Goal: Information Seeking & Learning: Learn about a topic

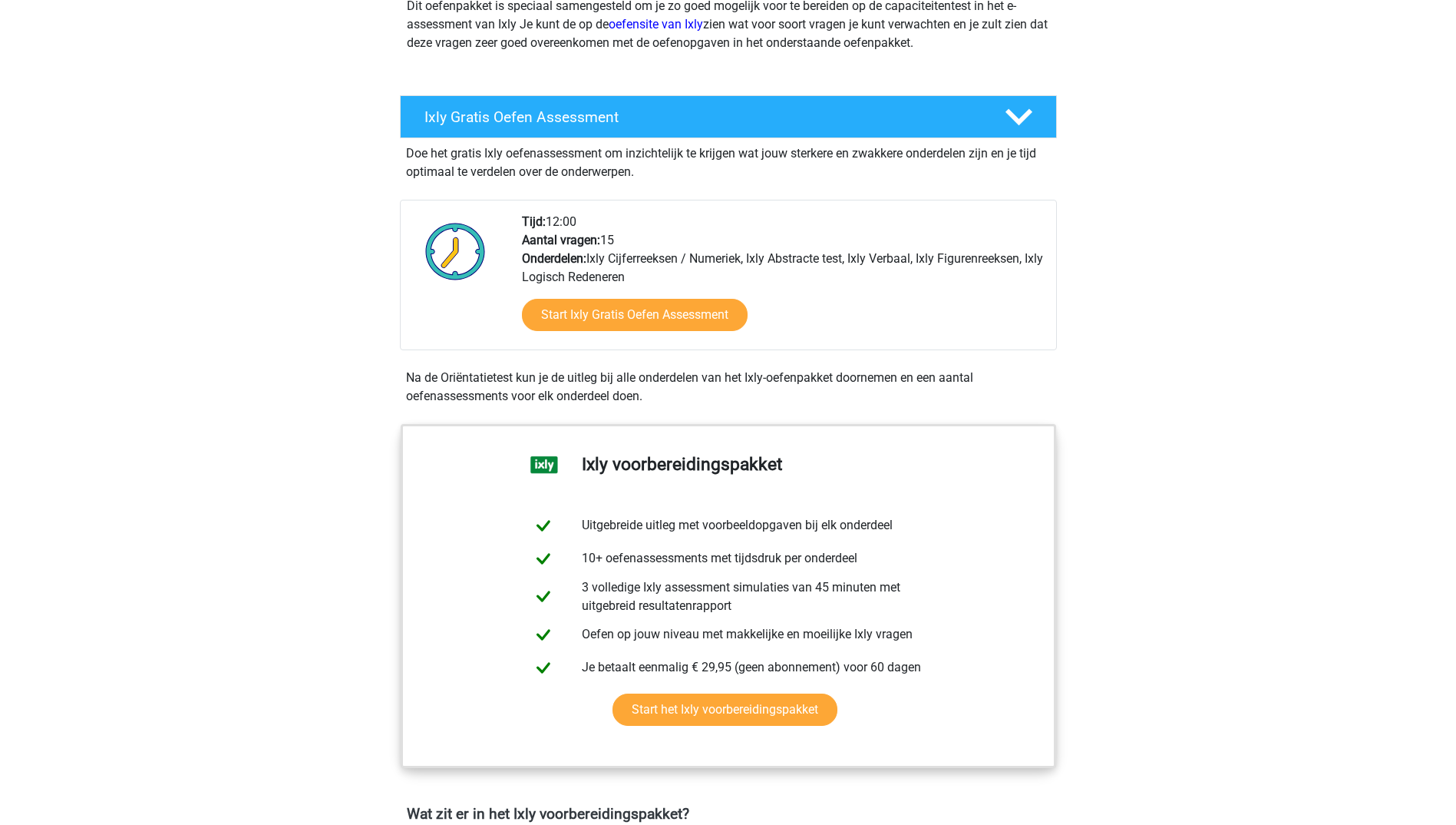
scroll to position [230, 0]
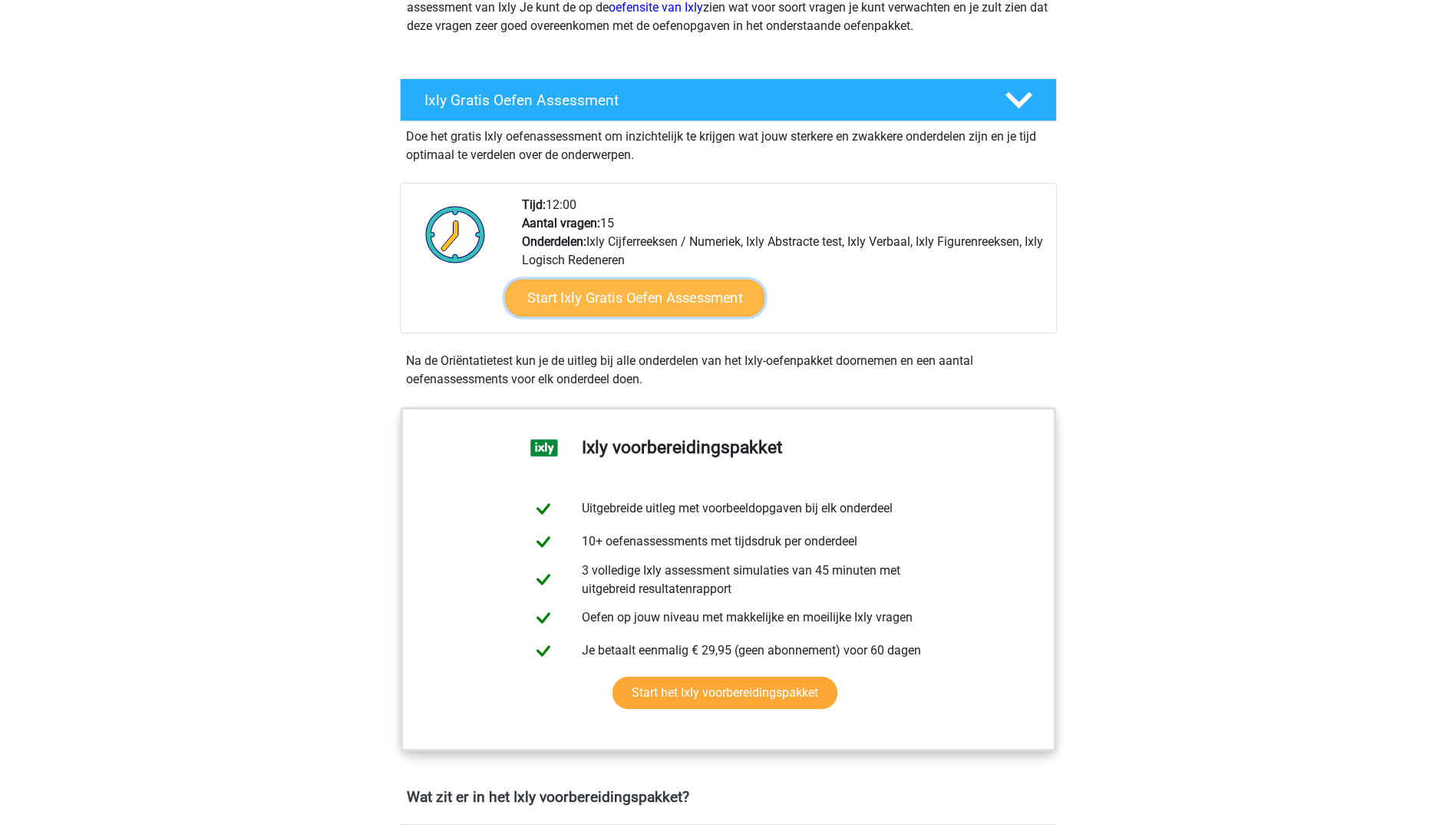
click at [636, 299] on link "Start Ixly Gratis Oefen Assessment" at bounding box center [634, 297] width 259 height 37
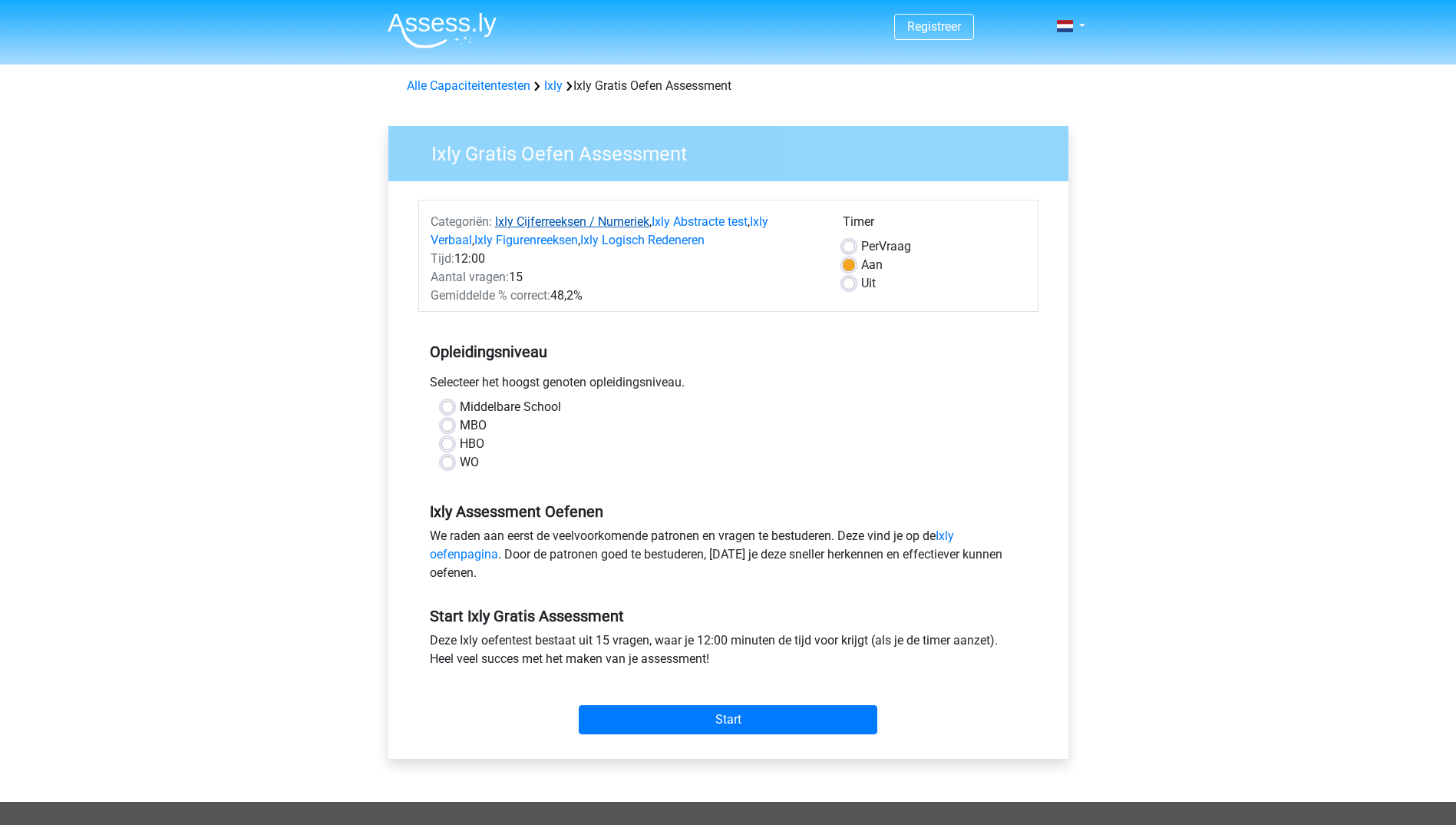
click at [565, 225] on link "Ixly Cijferreeksen / Numeriek" at bounding box center [572, 222] width 154 height 15
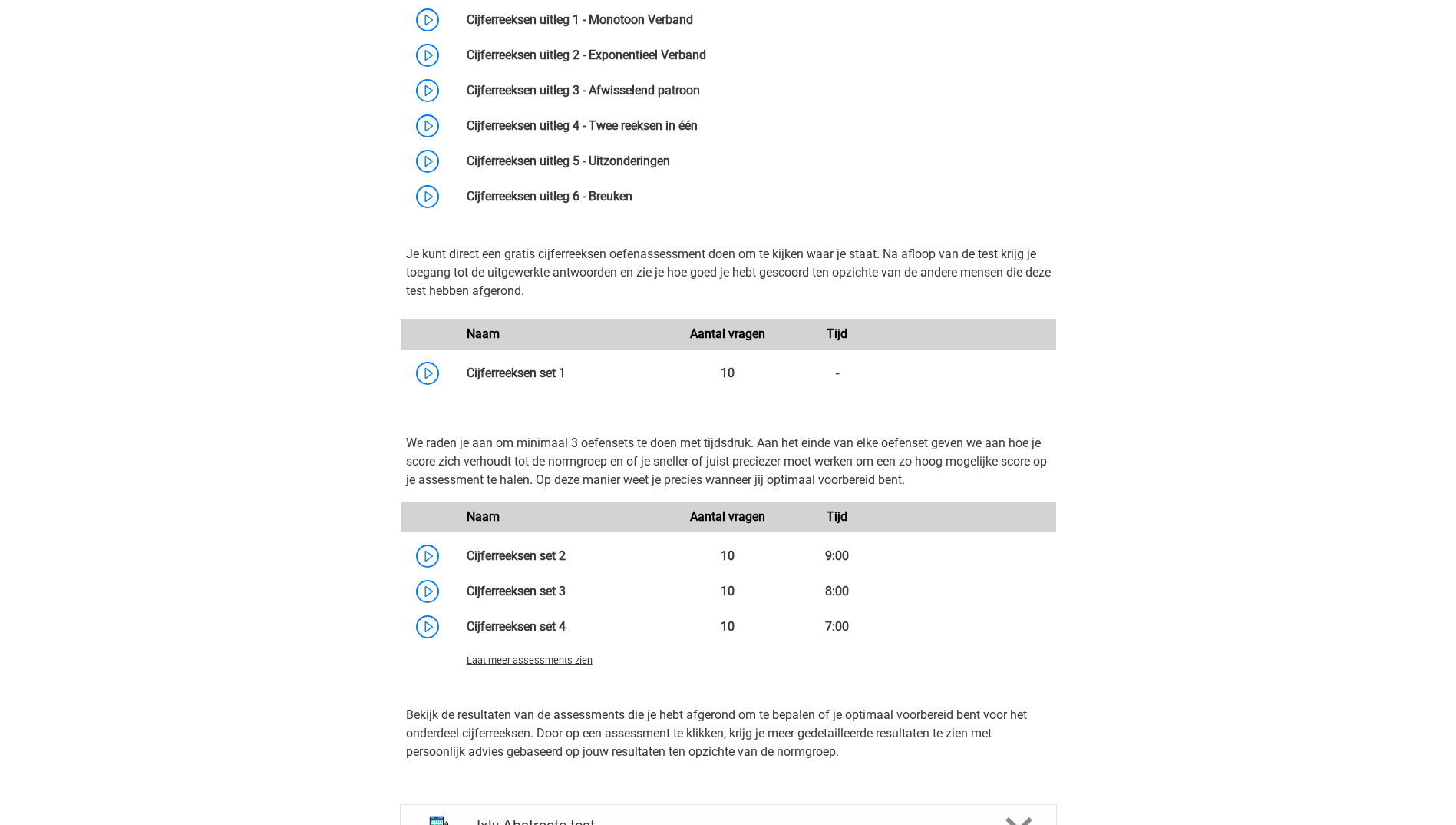
scroll to position [1202, 0]
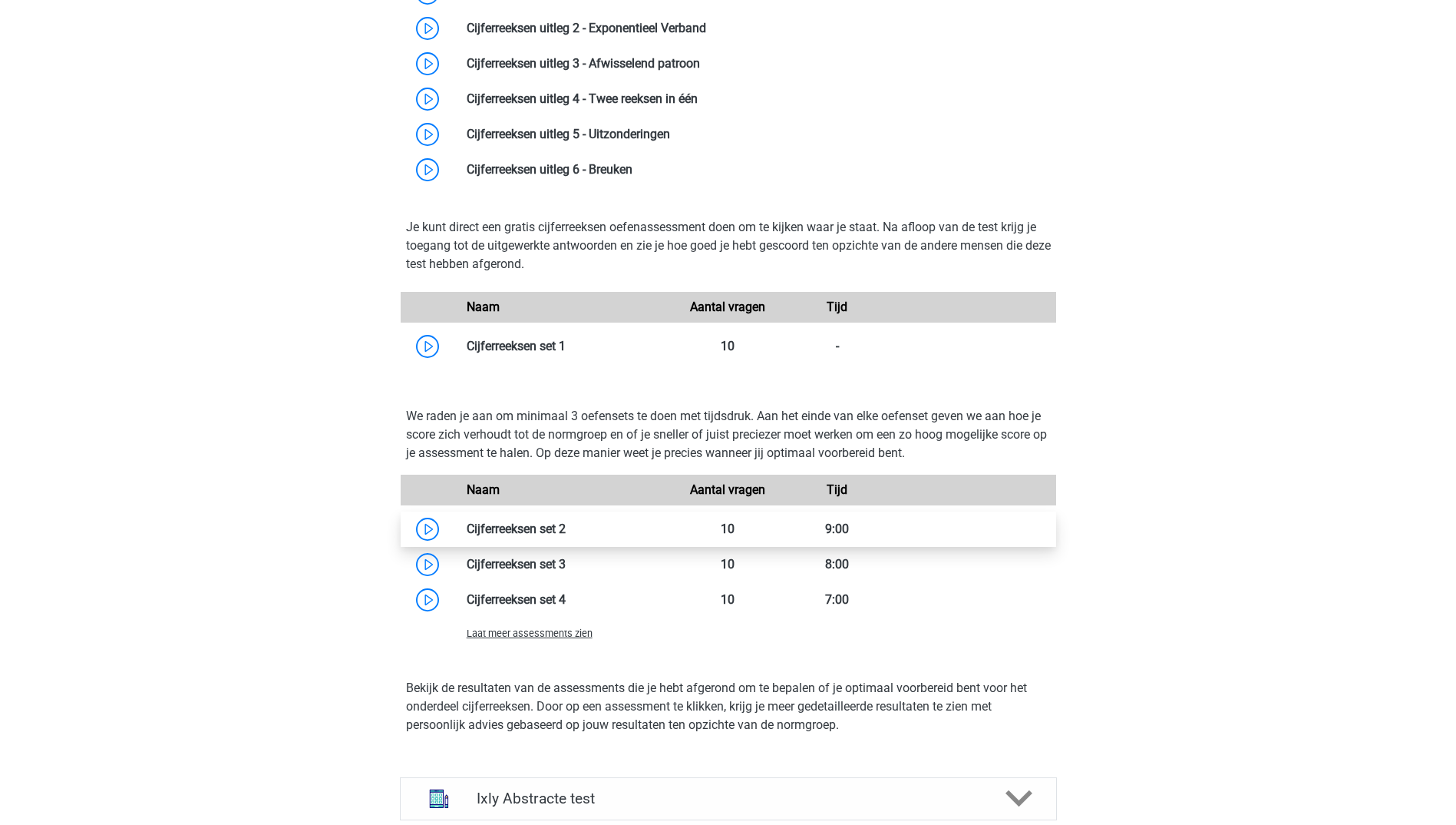
click at [565, 531] on link at bounding box center [565, 529] width 0 height 15
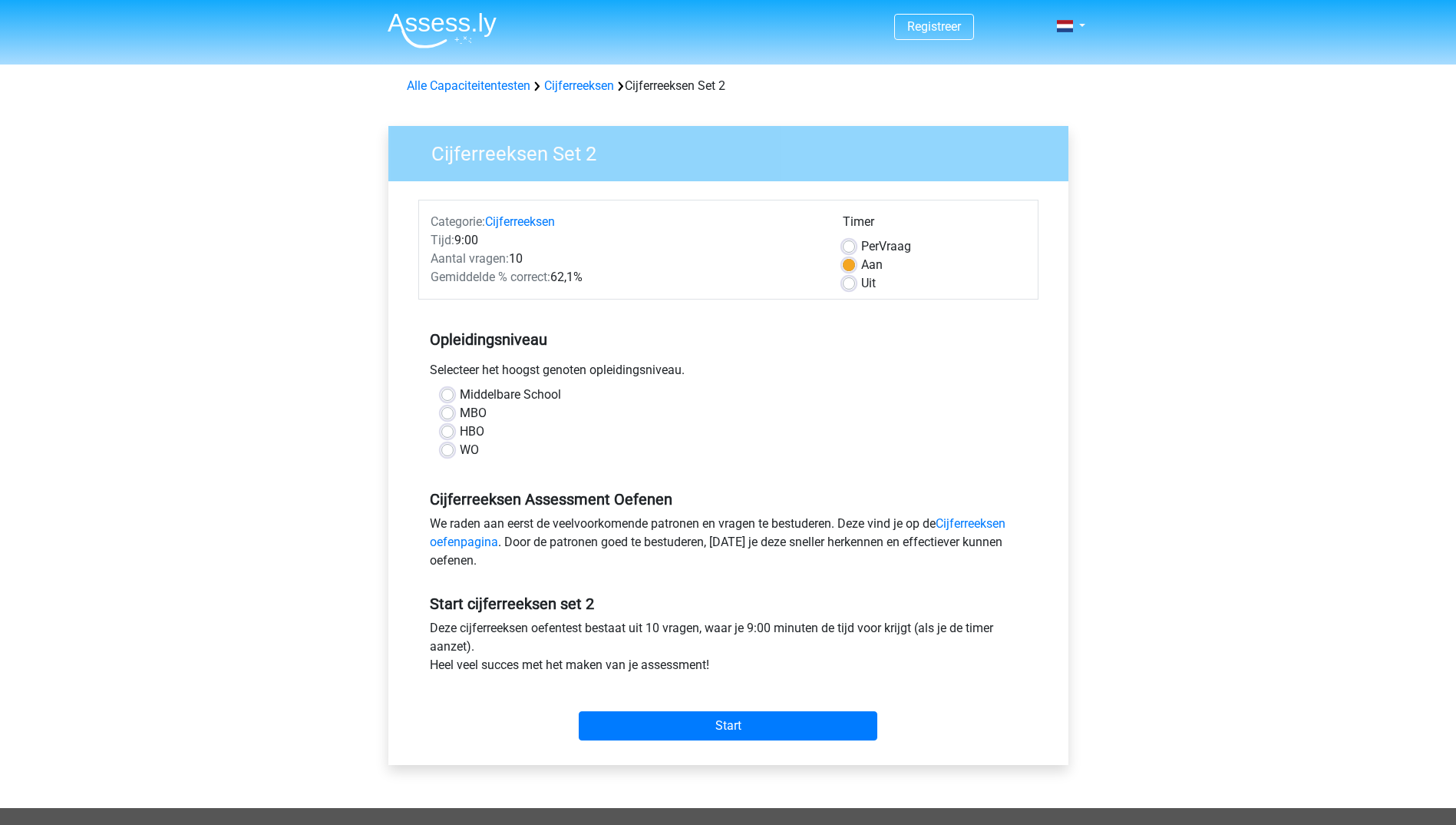
click at [471, 445] on label "WO" at bounding box center [469, 450] width 19 height 19
click at [454, 445] on input "WO" at bounding box center [447, 448] width 12 height 15
radio input "true"
click at [739, 727] on input "Start" at bounding box center [728, 725] width 299 height 29
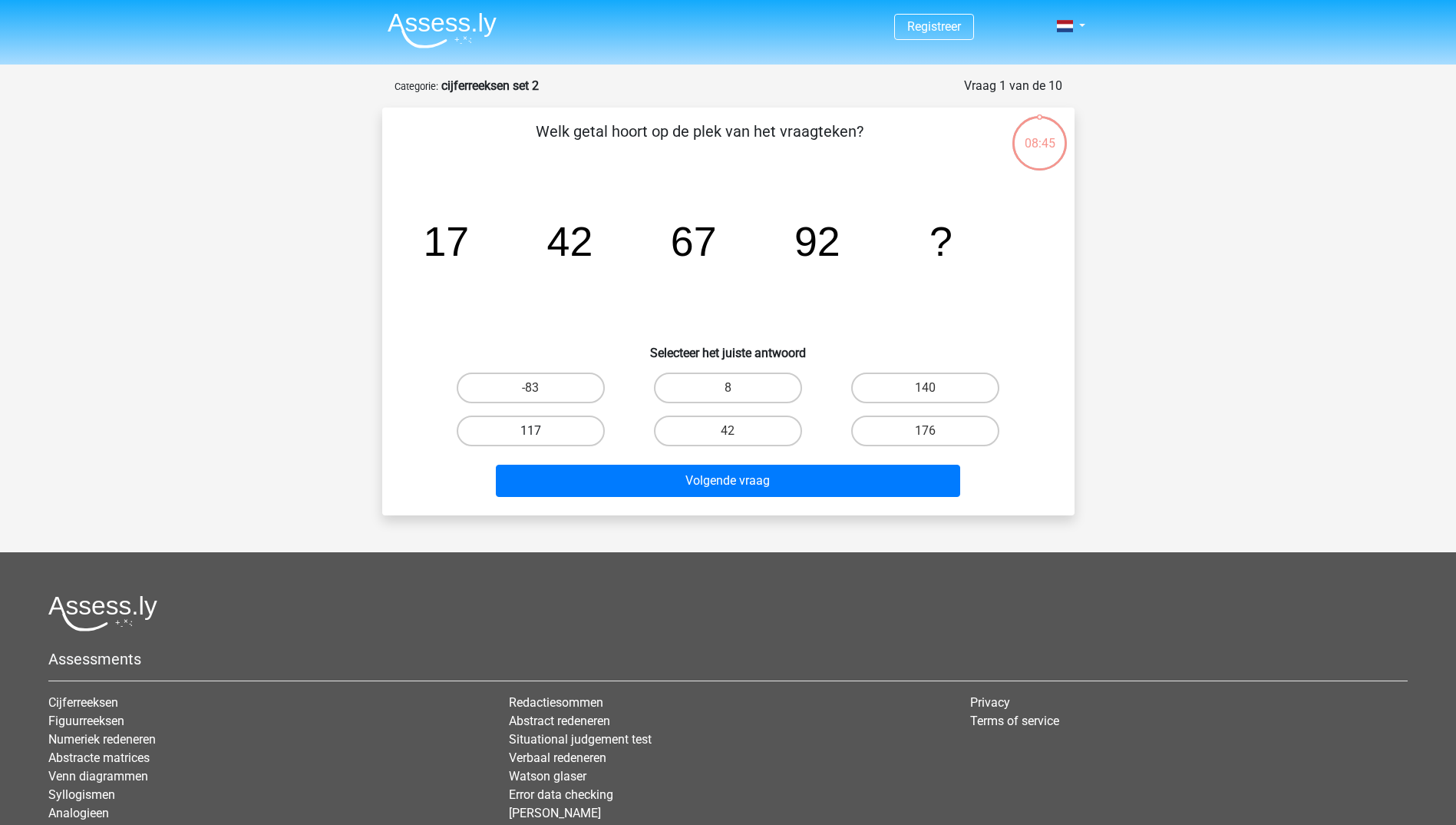
click at [565, 426] on label "117" at bounding box center [531, 430] width 148 height 31
click at [540, 430] on input "117" at bounding box center [535, 435] width 10 height 10
radio input "true"
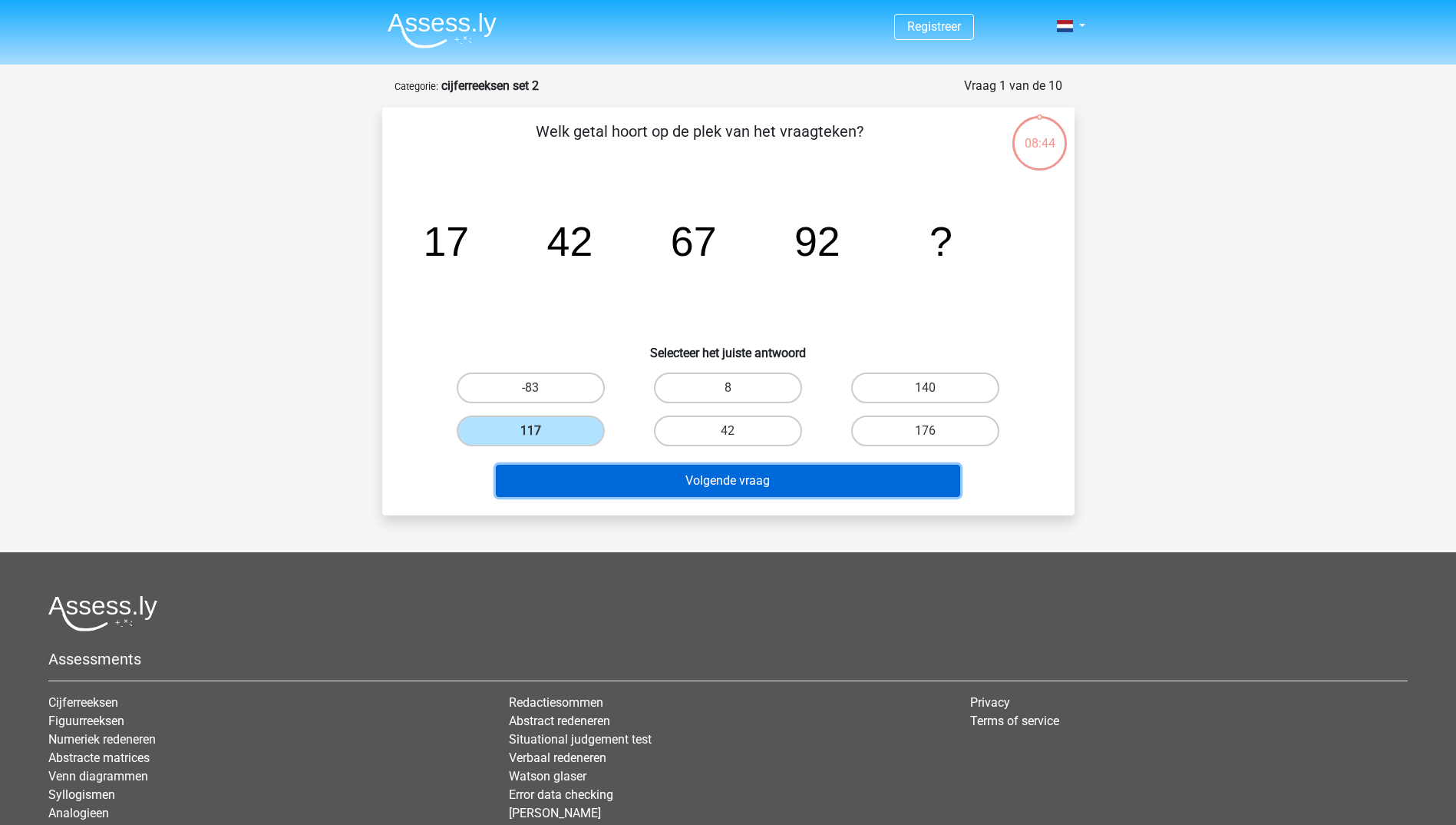
click at [726, 481] on button "Volgende vraag" at bounding box center [728, 480] width 464 height 32
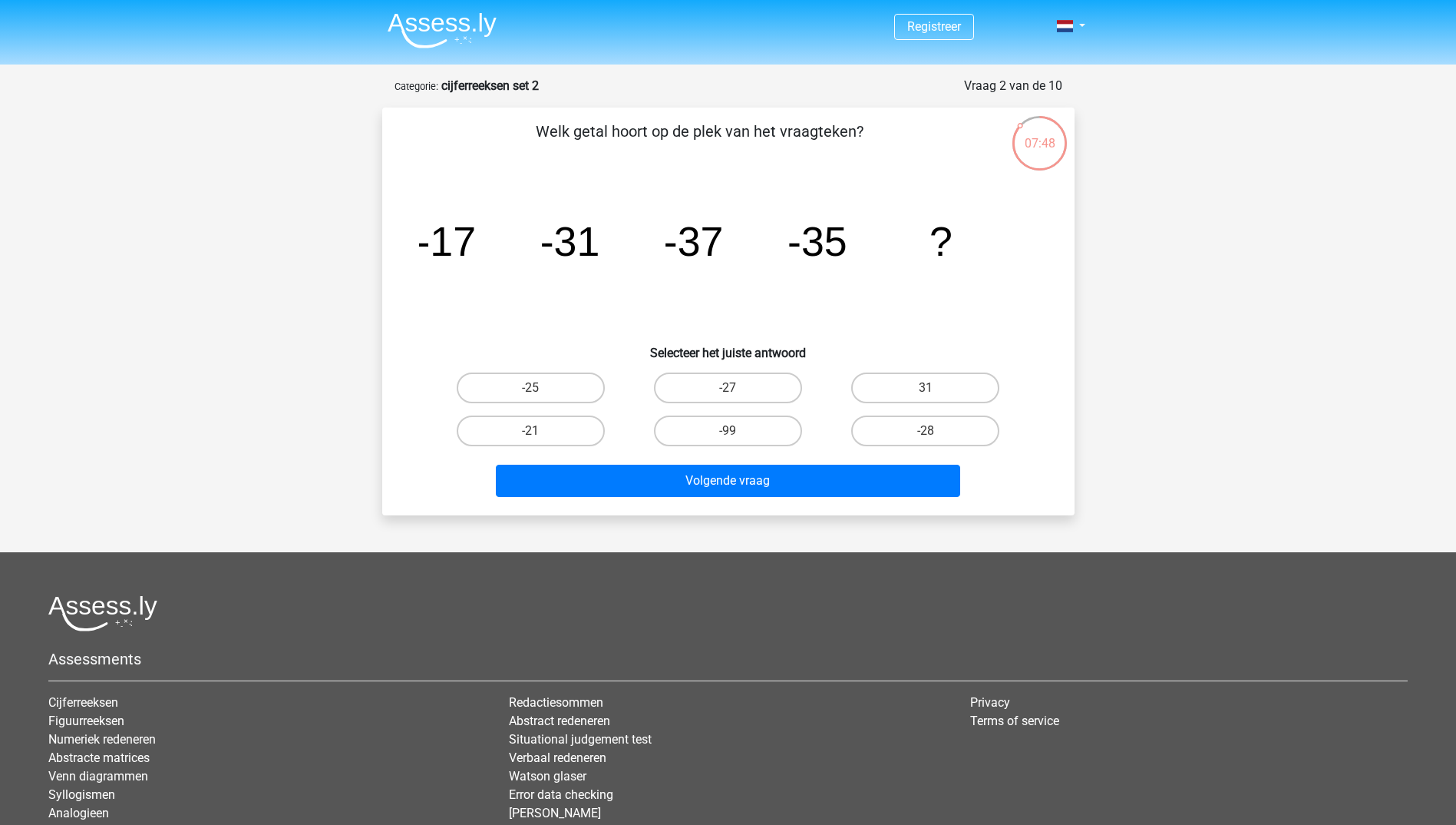
click at [611, 463] on div "Volgende vraag" at bounding box center [728, 477] width 643 height 51
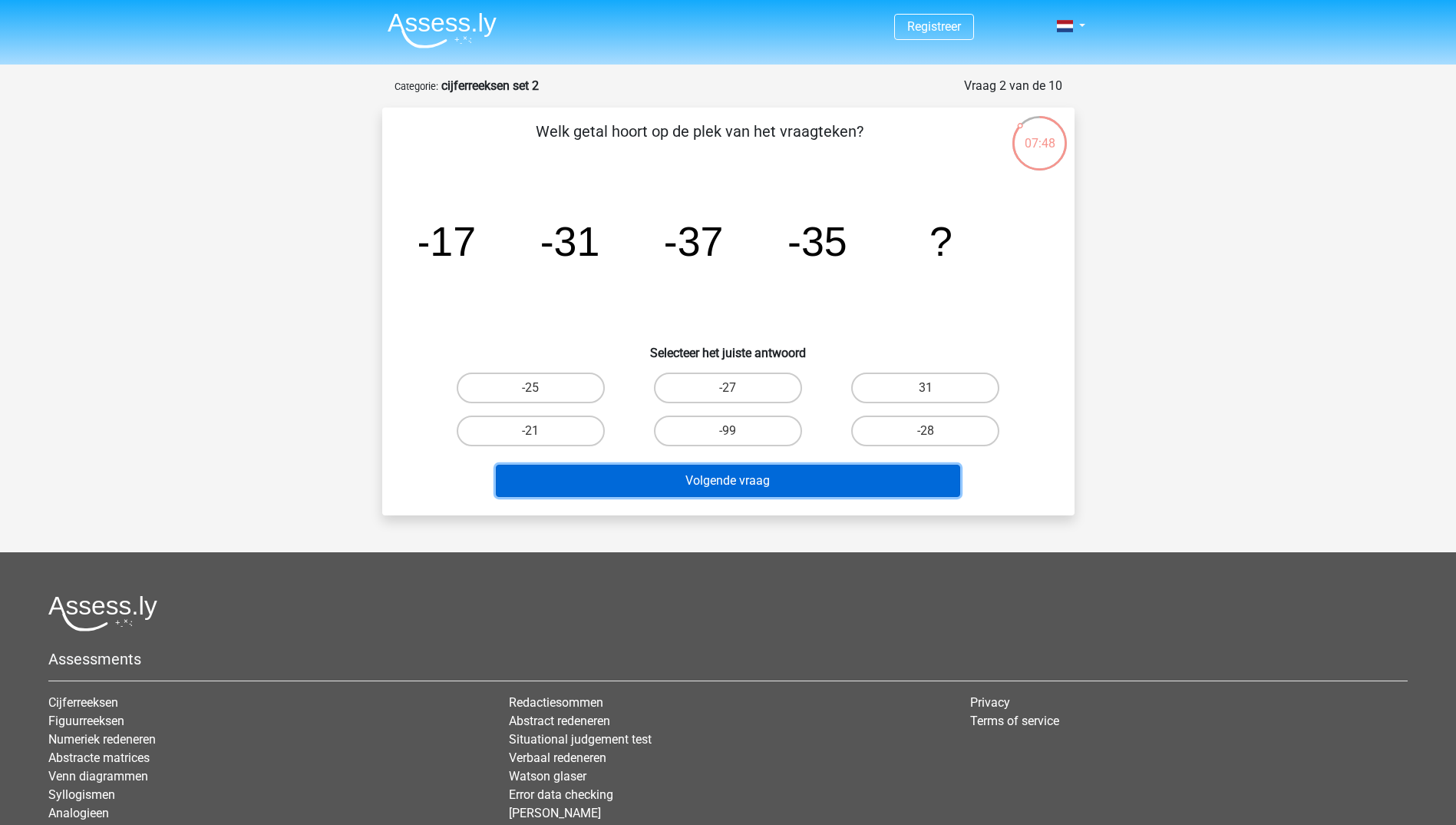
click at [620, 479] on button "Volgende vraag" at bounding box center [728, 480] width 464 height 32
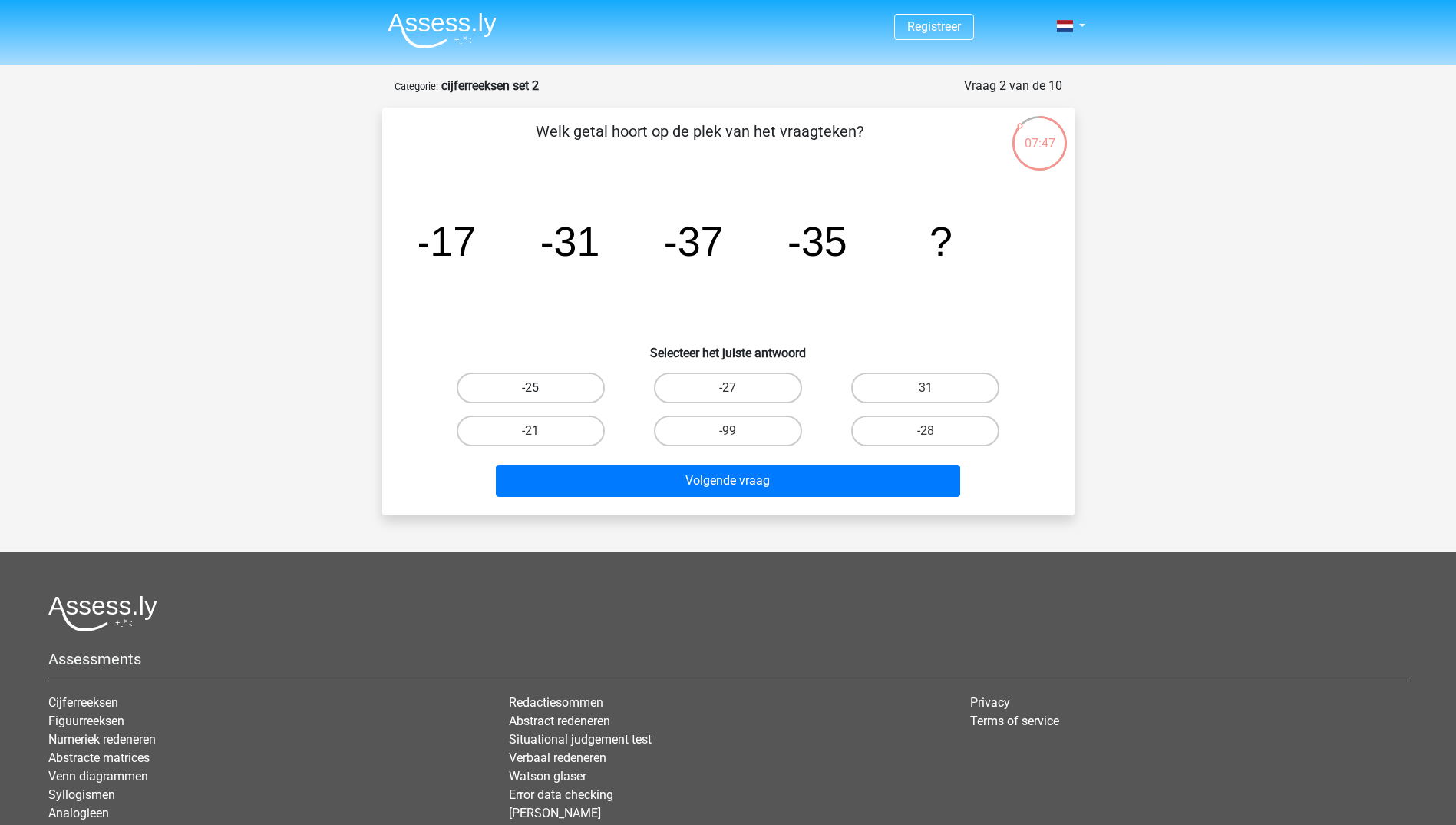
click at [585, 386] on label "-25" at bounding box center [531, 387] width 148 height 31
click at [540, 388] on input "-25" at bounding box center [535, 393] width 10 height 10
radio input "true"
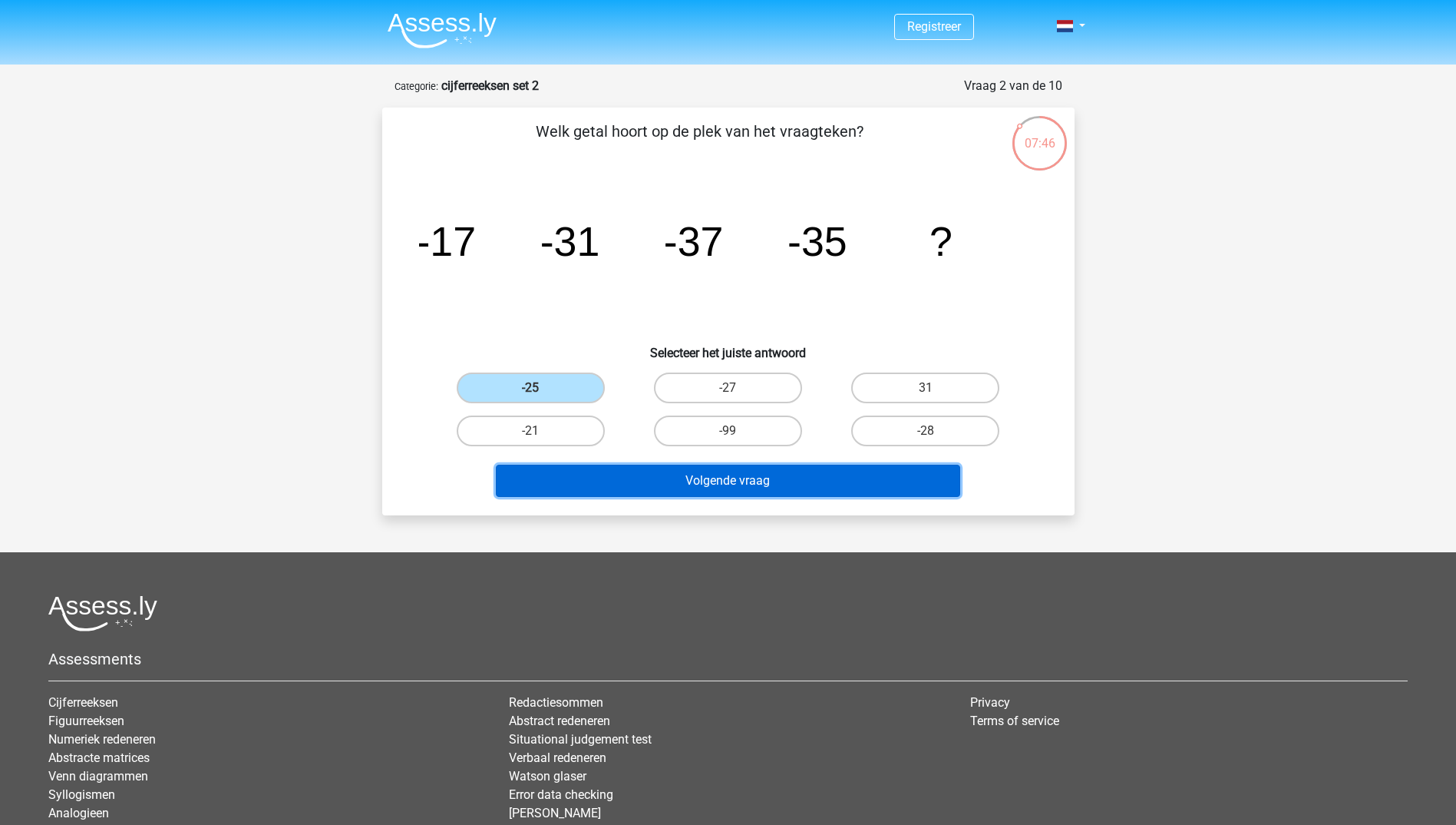
click at [639, 489] on button "Volgende vraag" at bounding box center [728, 480] width 464 height 32
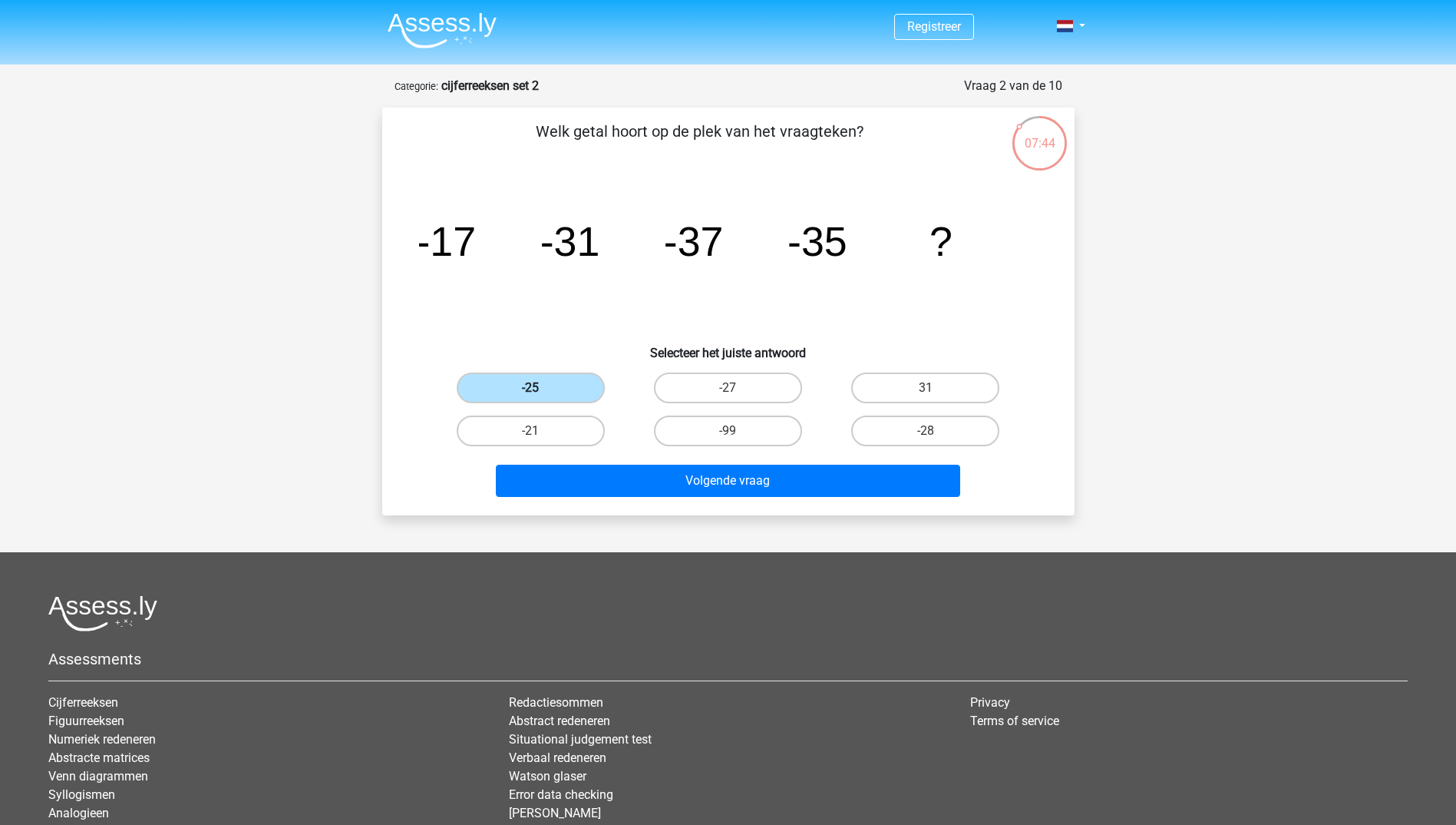
click at [560, 392] on label "-25" at bounding box center [531, 387] width 148 height 31
click at [540, 392] on input "-25" at bounding box center [535, 393] width 10 height 10
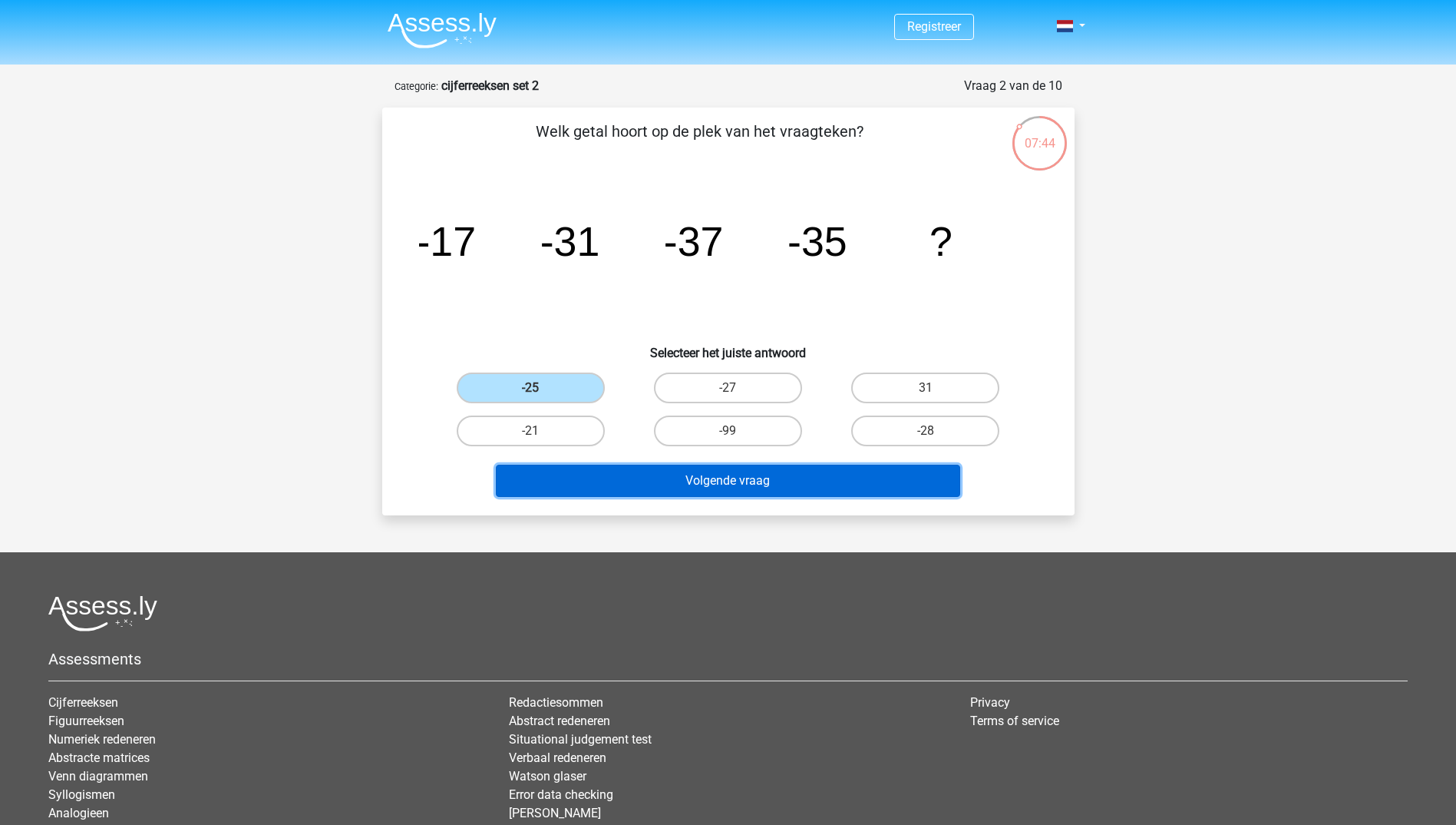
click at [602, 473] on button "Volgende vraag" at bounding box center [728, 480] width 464 height 32
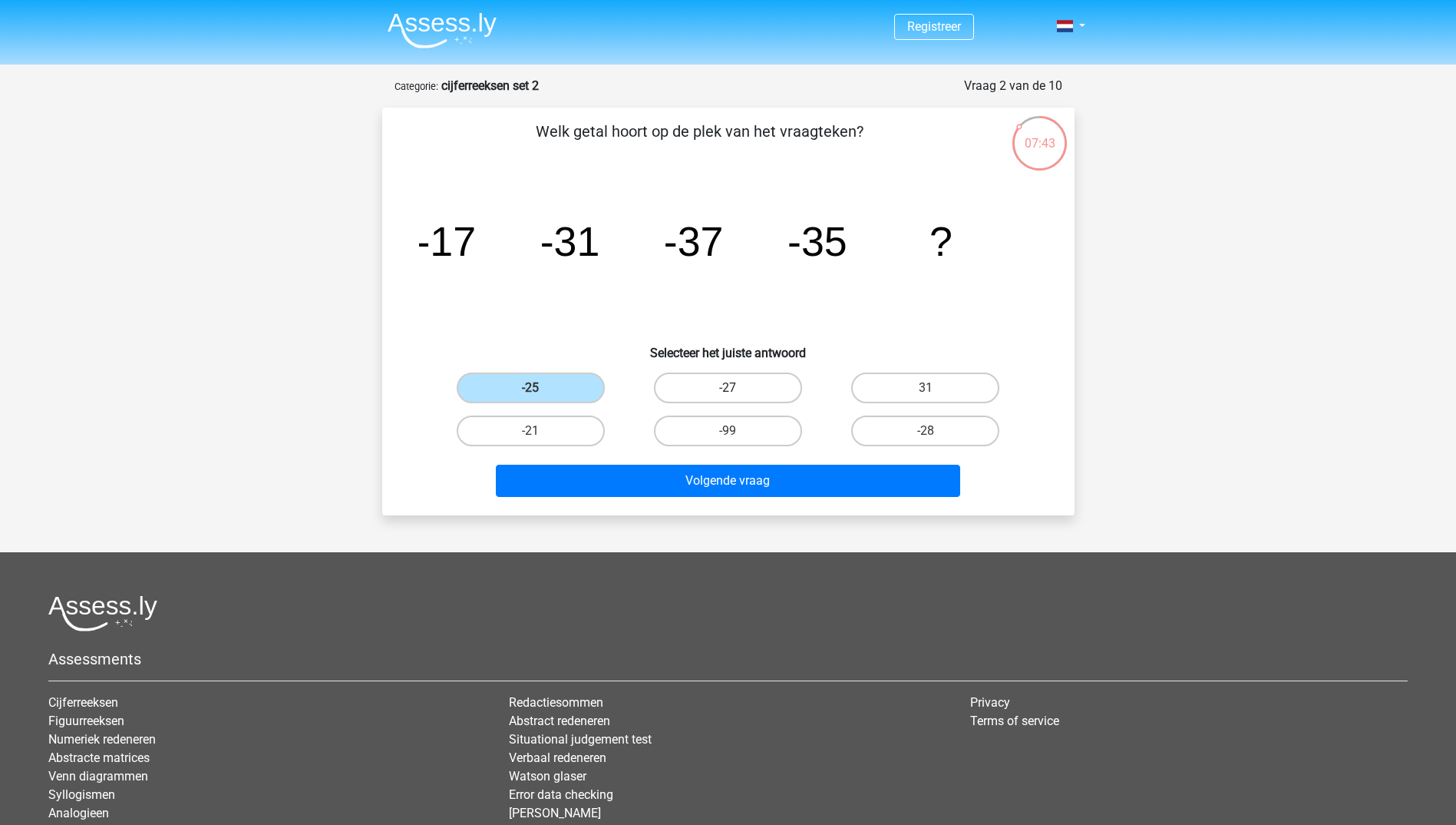
click at [705, 379] on label "-27" at bounding box center [728, 387] width 148 height 31
click at [728, 388] on input "-27" at bounding box center [733, 393] width 10 height 10
radio input "true"
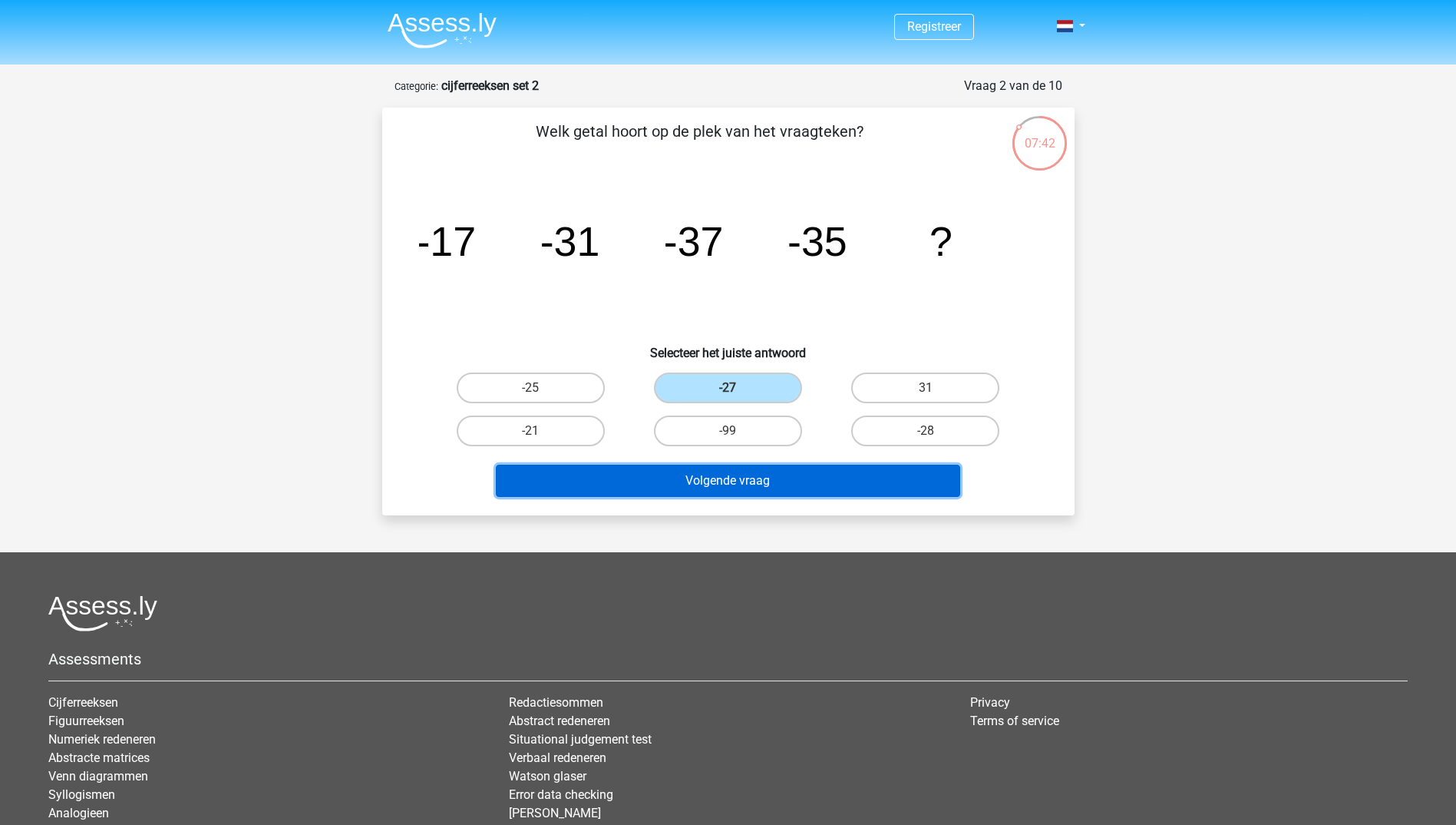
click at [711, 484] on button "Volgende vraag" at bounding box center [728, 480] width 464 height 32
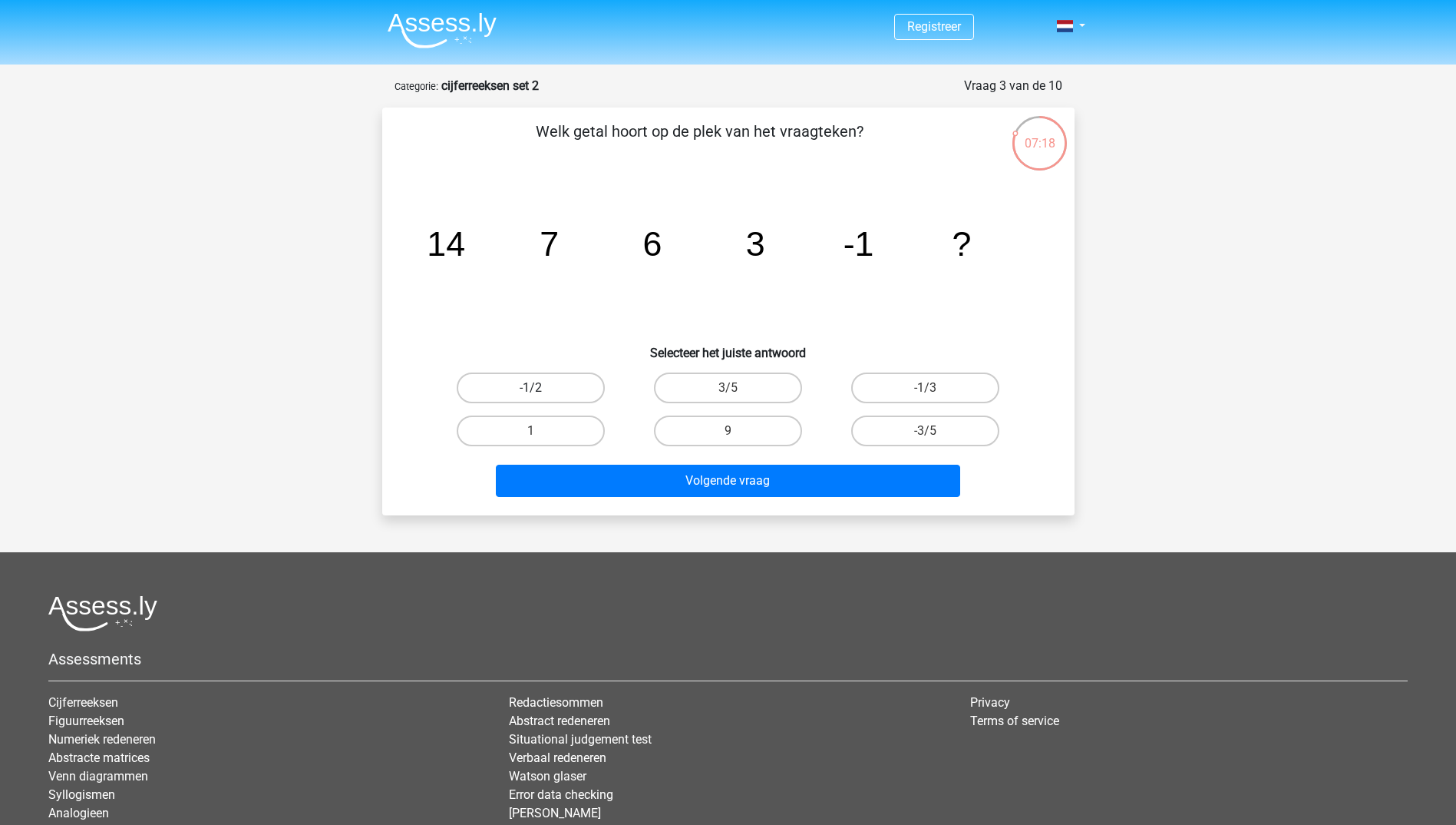
click at [523, 384] on label "-1/2" at bounding box center [531, 387] width 148 height 31
click at [531, 388] on input "-1/2" at bounding box center [535, 393] width 10 height 10
radio input "true"
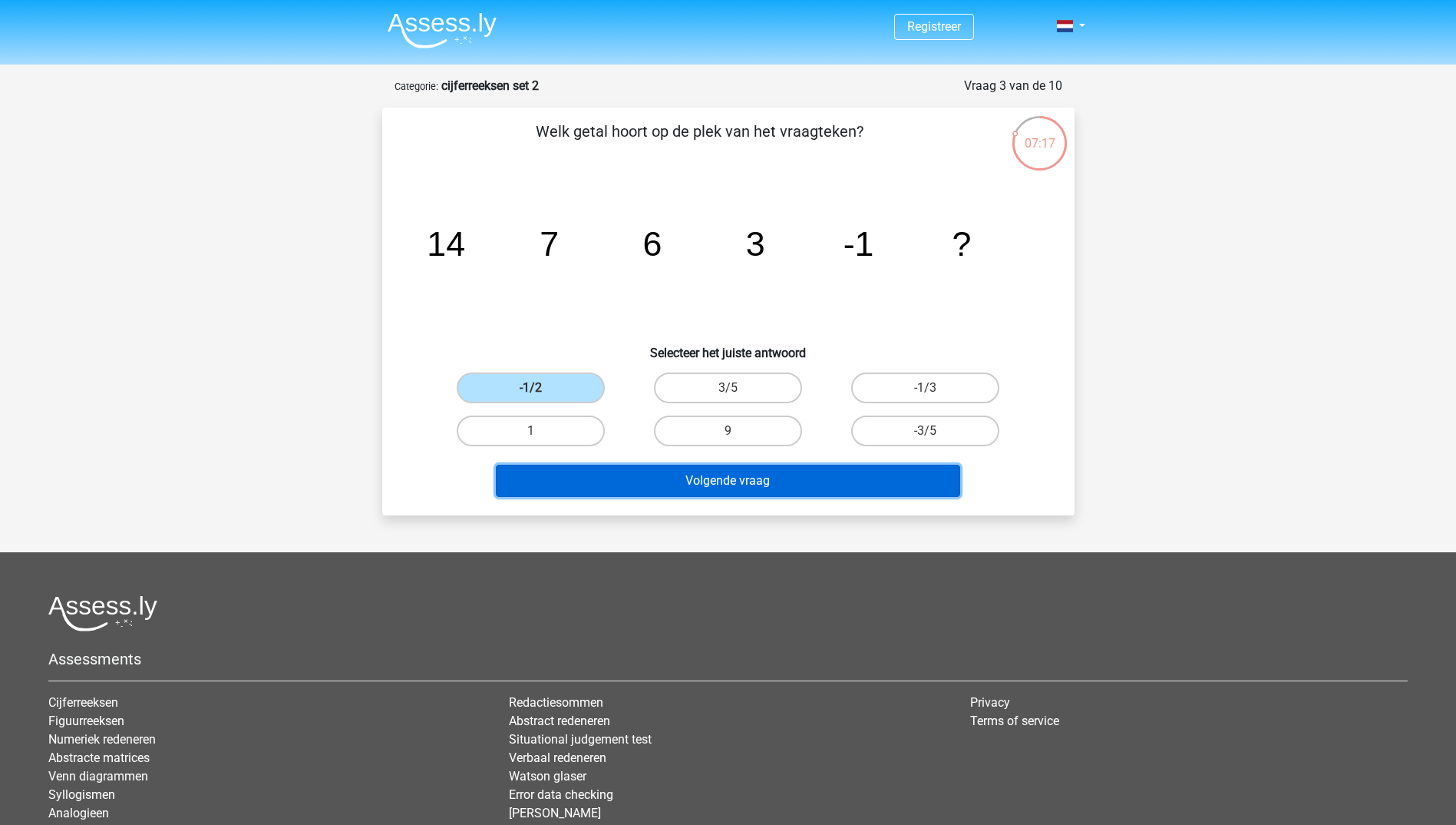
click at [800, 473] on button "Volgende vraag" at bounding box center [728, 480] width 464 height 32
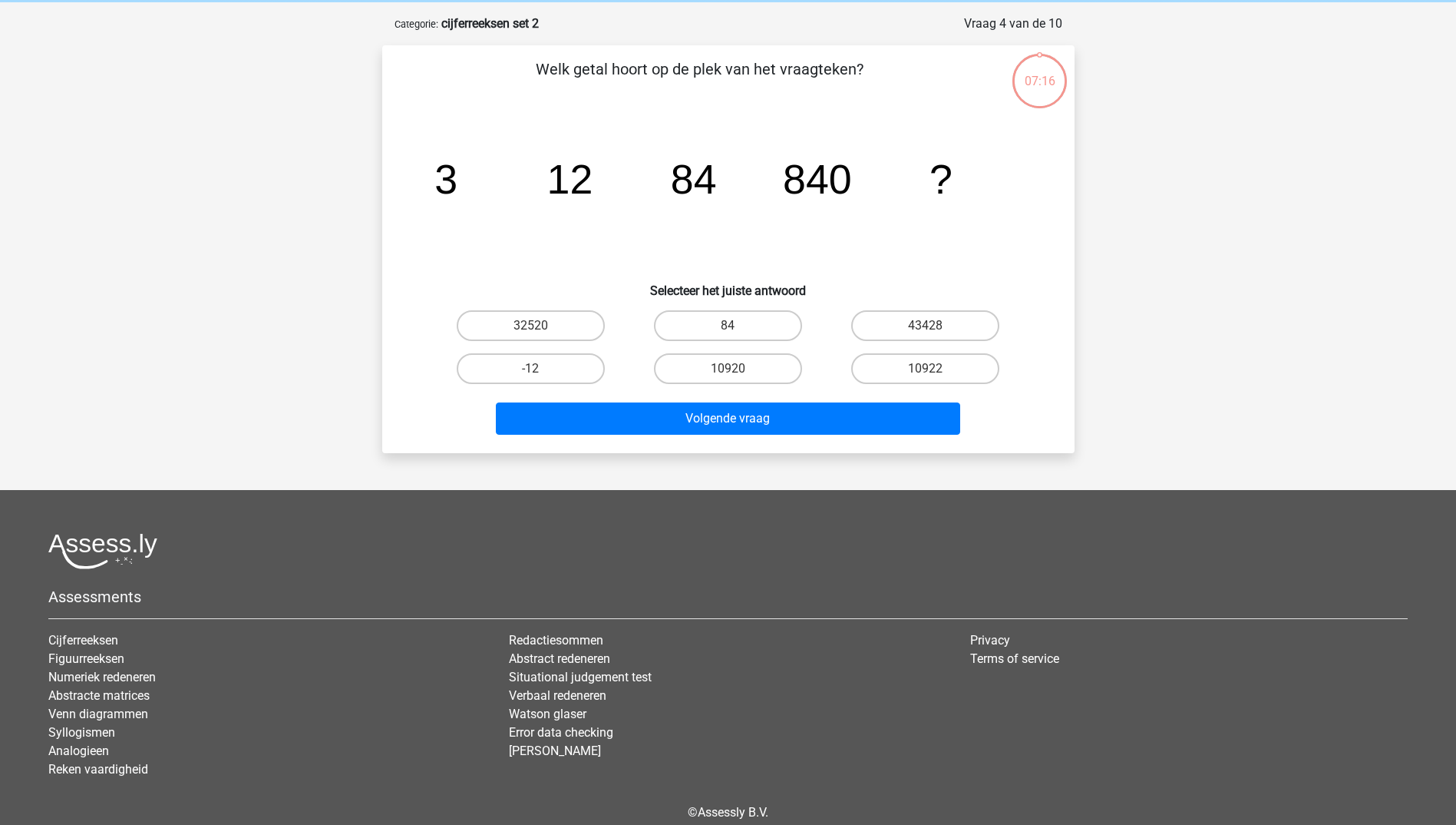
scroll to position [77, 0]
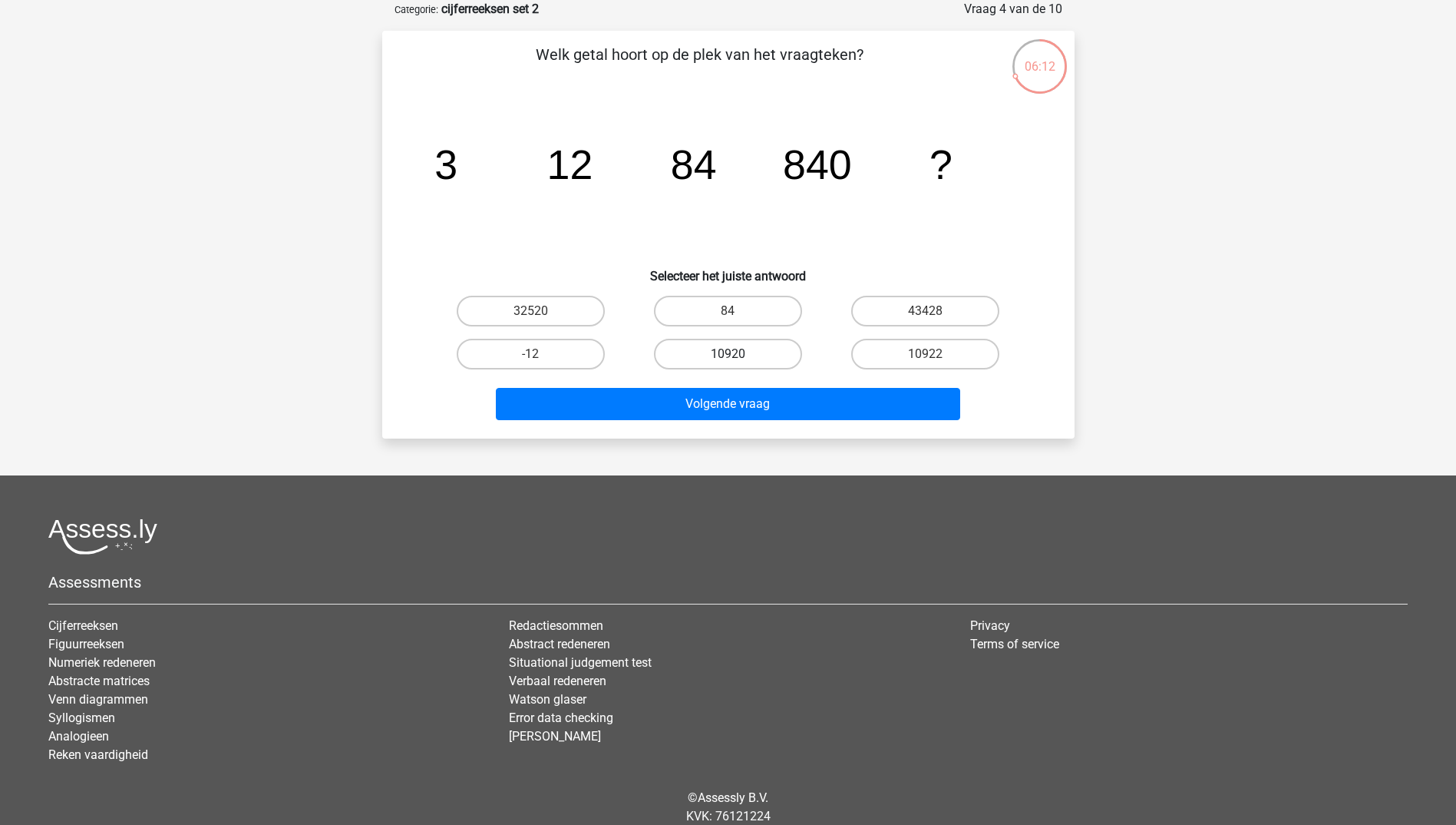
click at [759, 350] on label "10920" at bounding box center [728, 353] width 148 height 31
click at [737, 354] on input "10920" at bounding box center [733, 359] width 10 height 10
radio input "true"
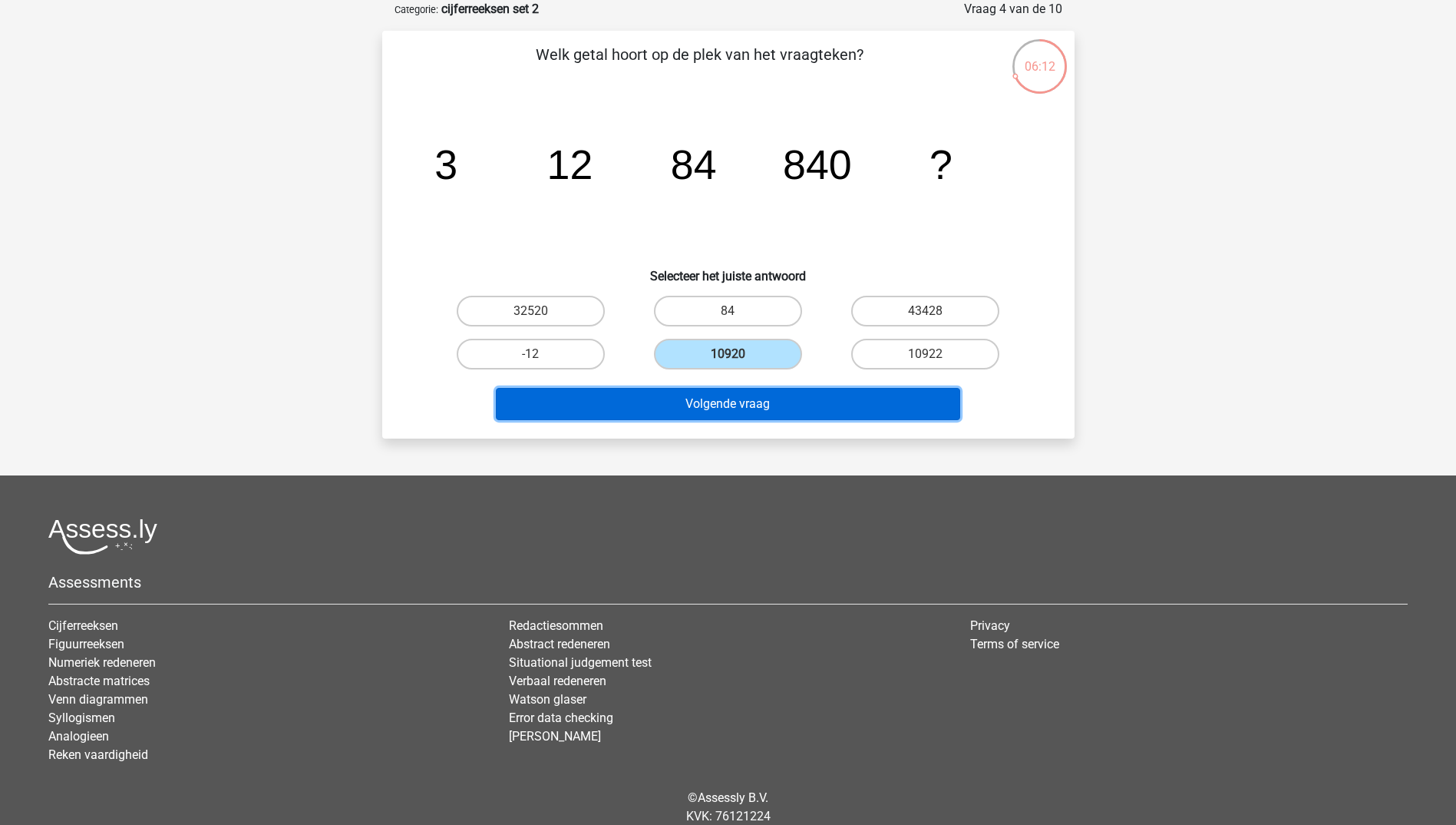
click at [759, 399] on button "Volgende vraag" at bounding box center [728, 404] width 464 height 32
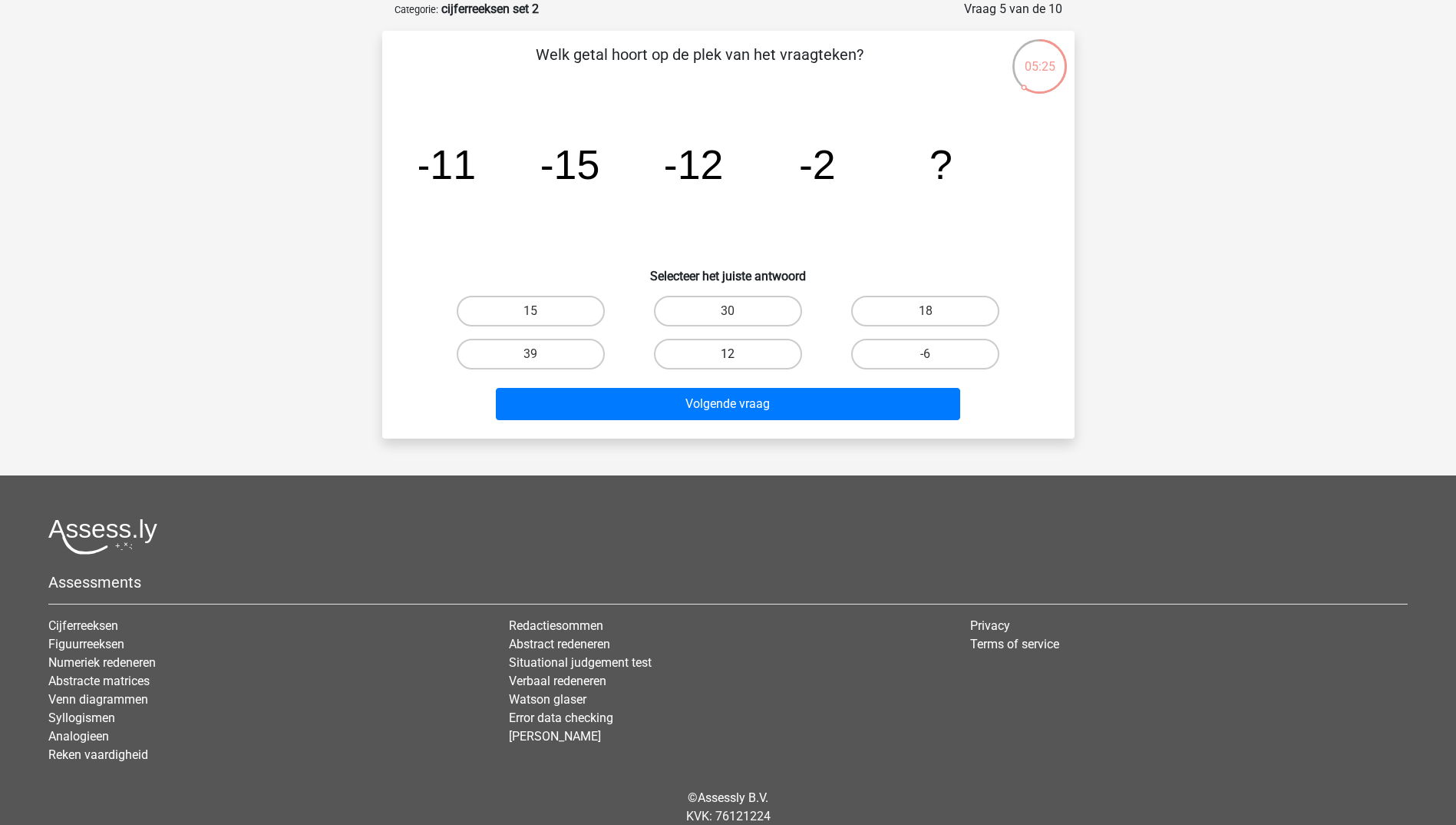
click at [711, 358] on label "12" at bounding box center [728, 353] width 148 height 31
click at [728, 358] on input "12" at bounding box center [733, 359] width 10 height 10
radio input "true"
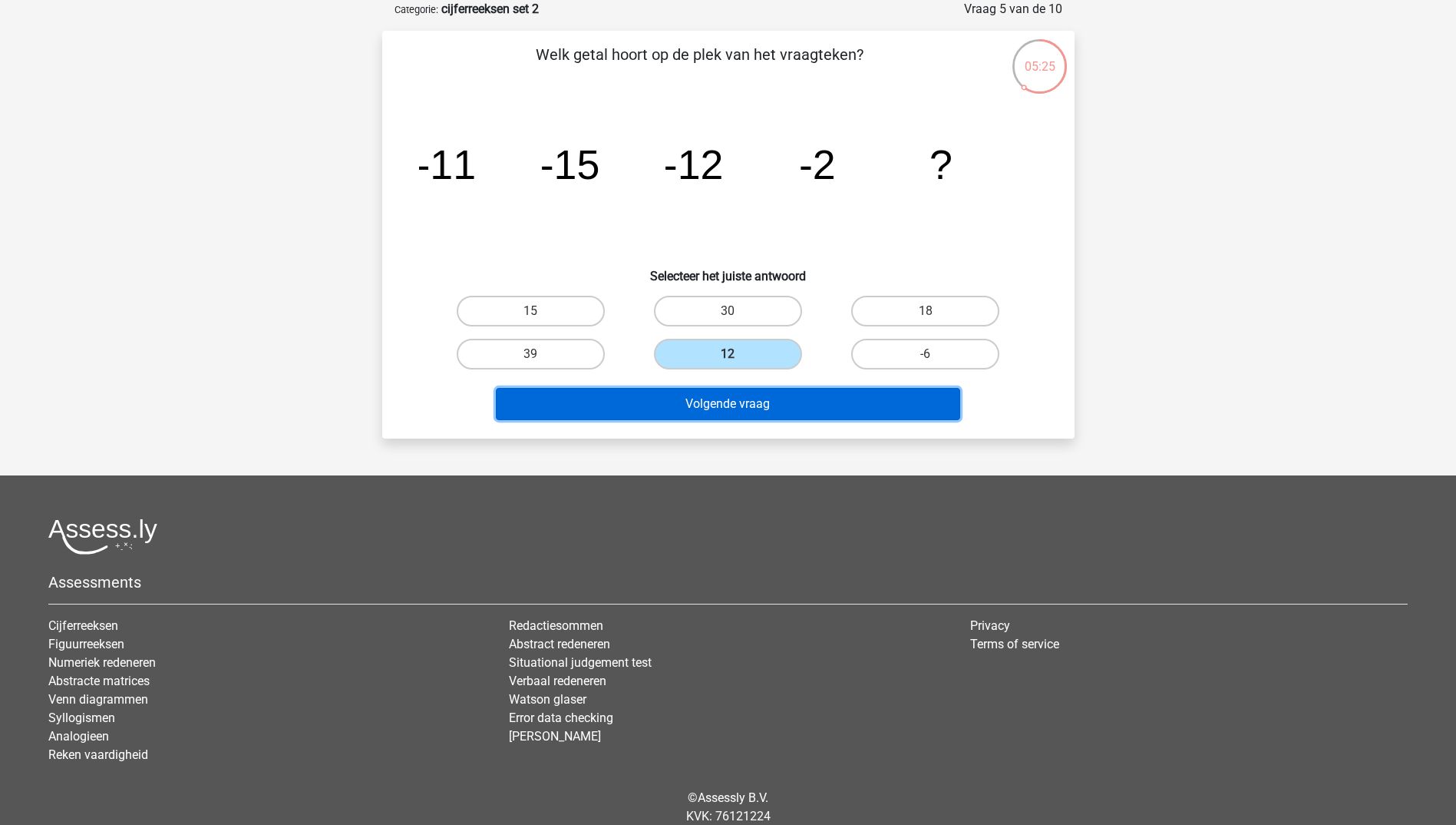
click at [706, 414] on button "Volgende vraag" at bounding box center [728, 404] width 464 height 32
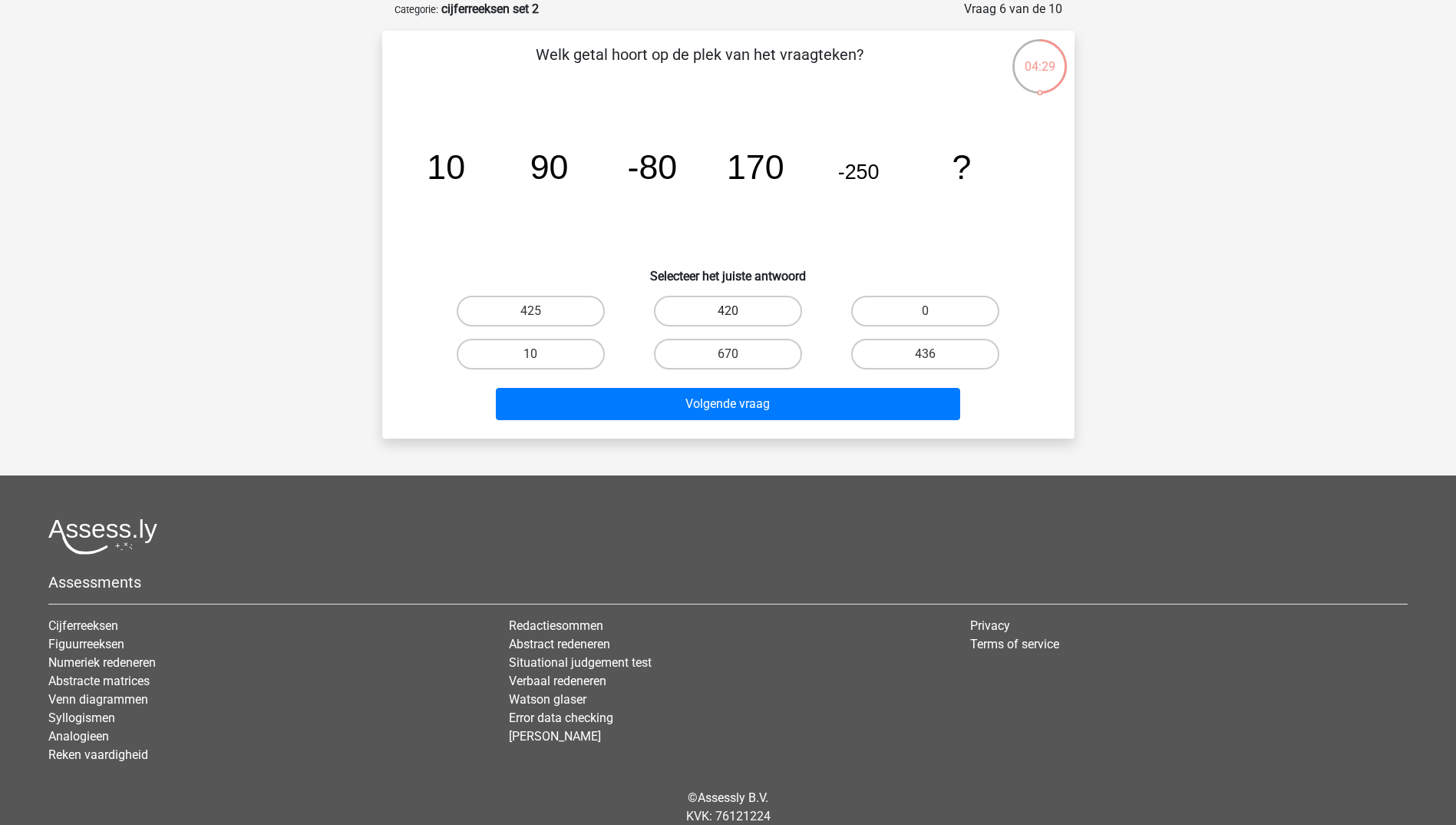
click at [764, 302] on label "420" at bounding box center [728, 311] width 148 height 31
click at [737, 311] on input "420" at bounding box center [733, 316] width 10 height 10
radio input "true"
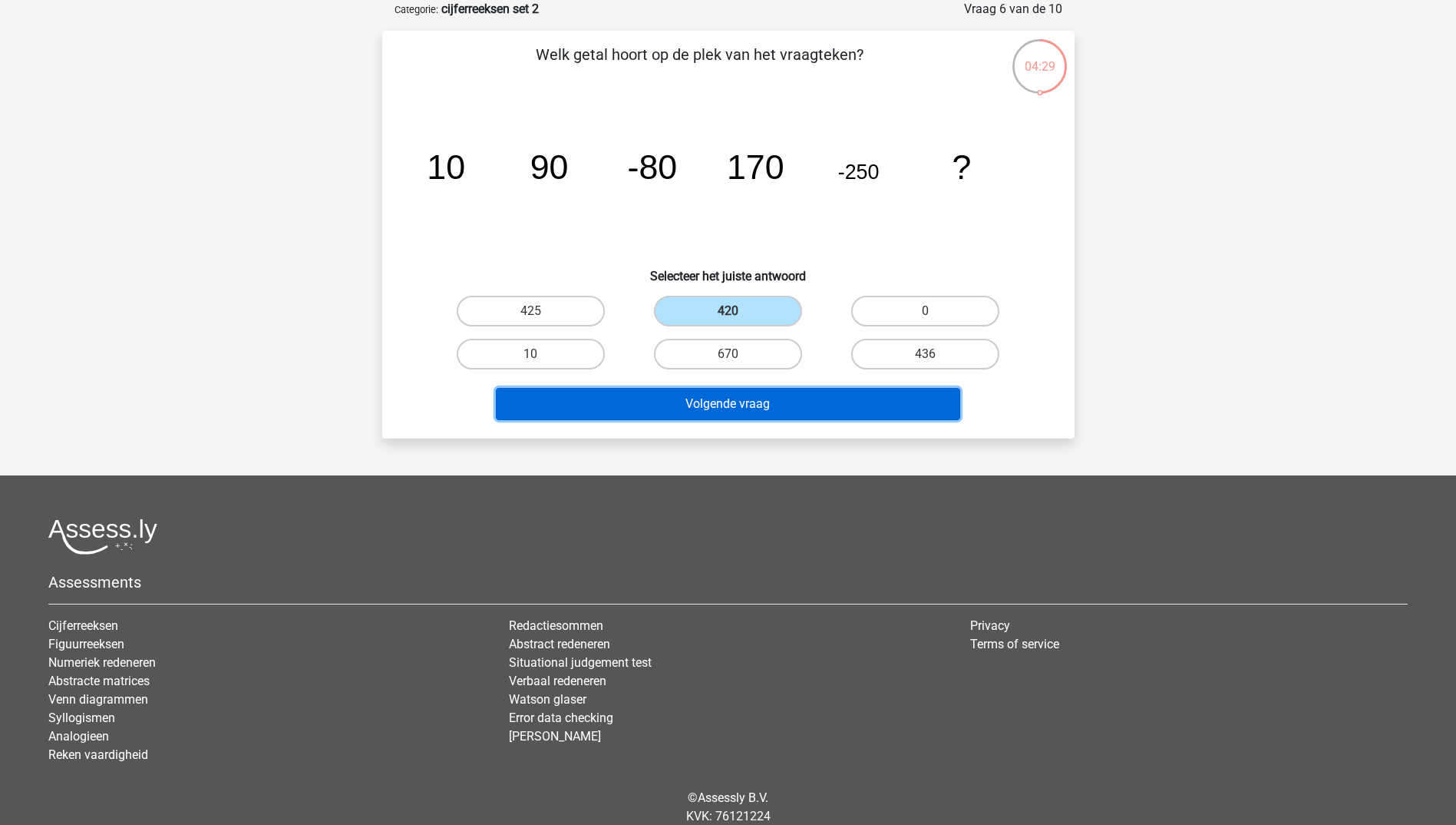
click at [757, 419] on button "Volgende vraag" at bounding box center [728, 404] width 464 height 32
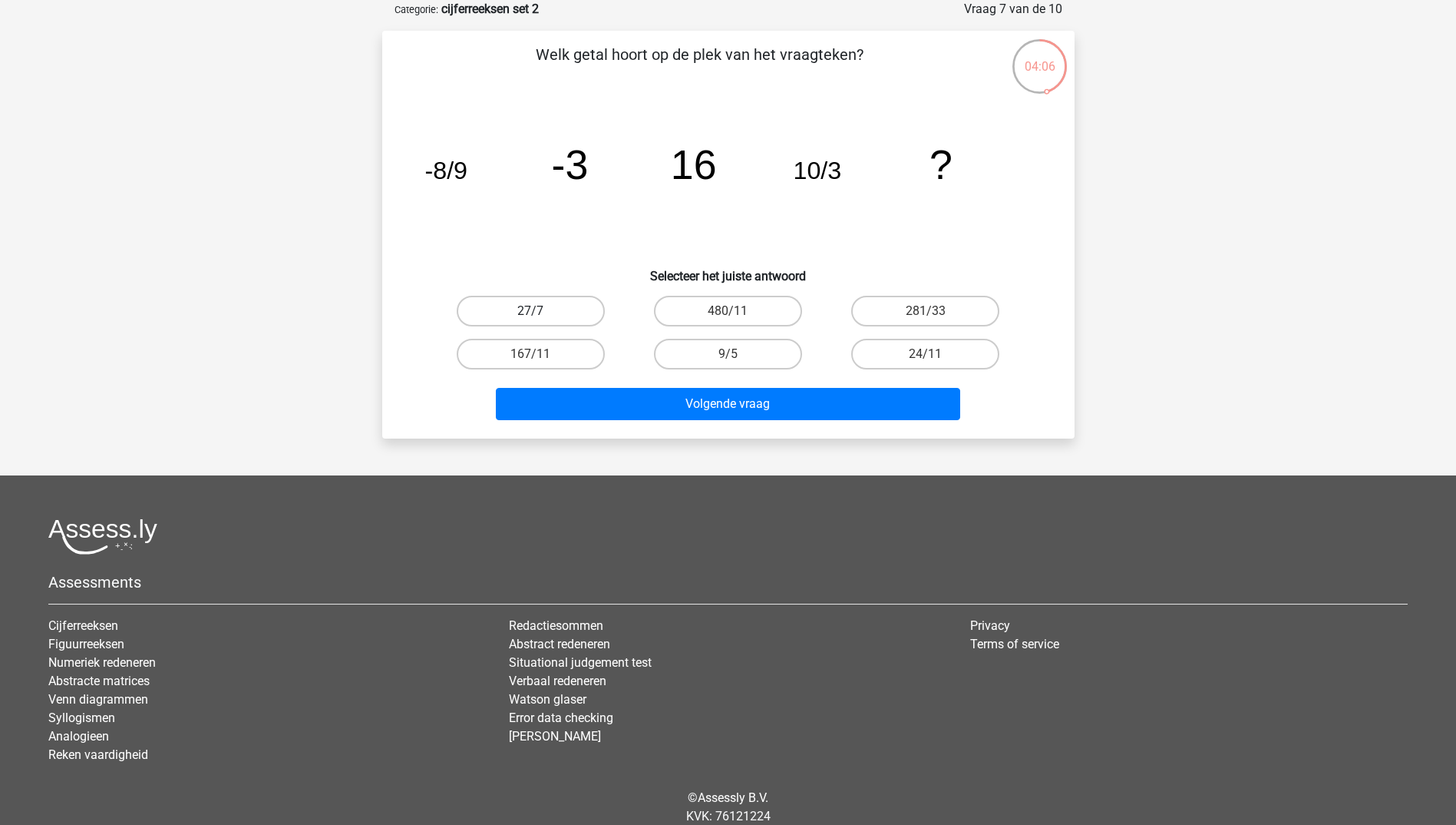
click at [559, 306] on label "27/7" at bounding box center [531, 311] width 148 height 31
click at [540, 311] on input "27/7" at bounding box center [535, 316] width 10 height 10
radio input "true"
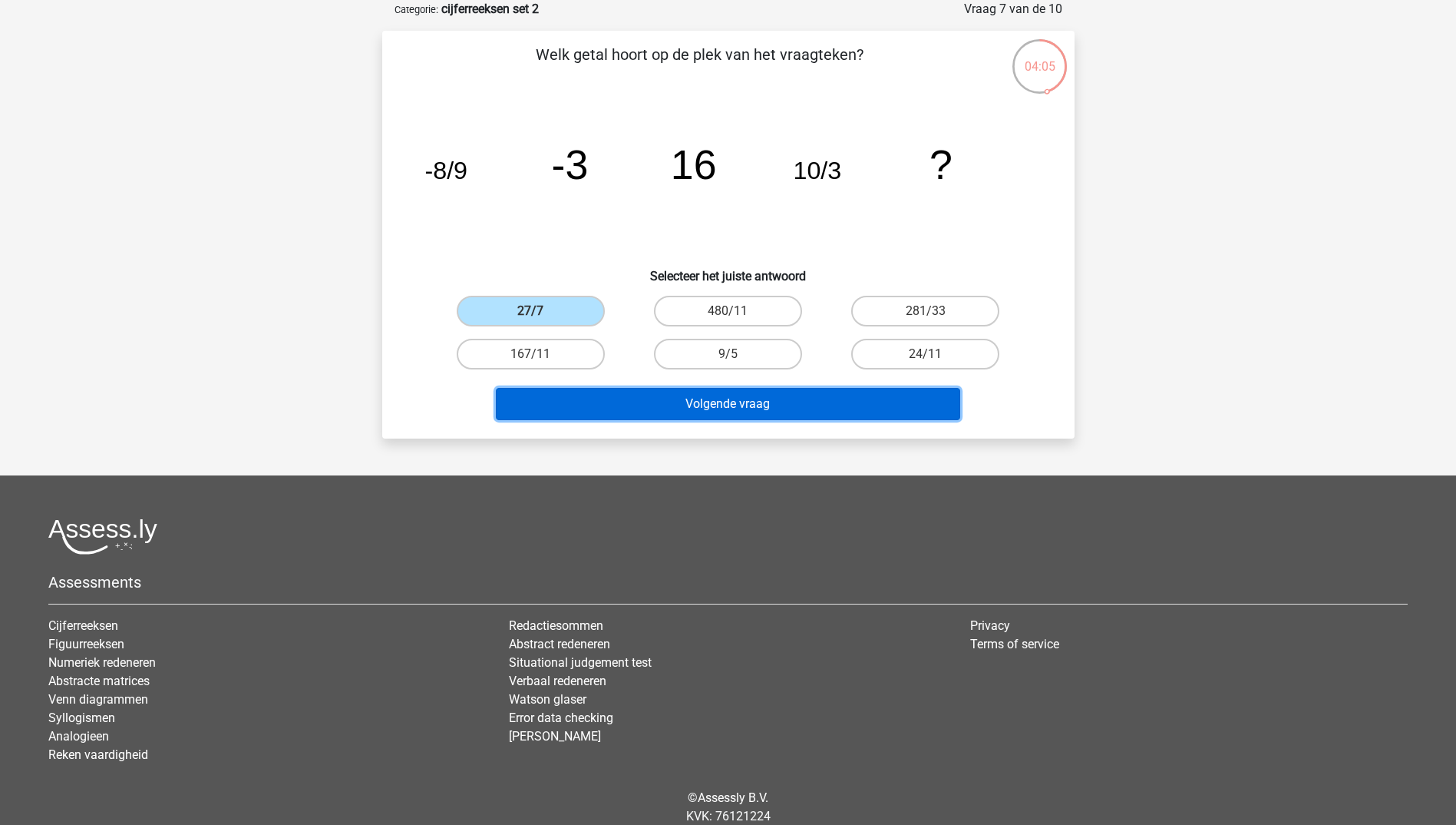
click at [757, 410] on button "Volgende vraag" at bounding box center [728, 404] width 464 height 32
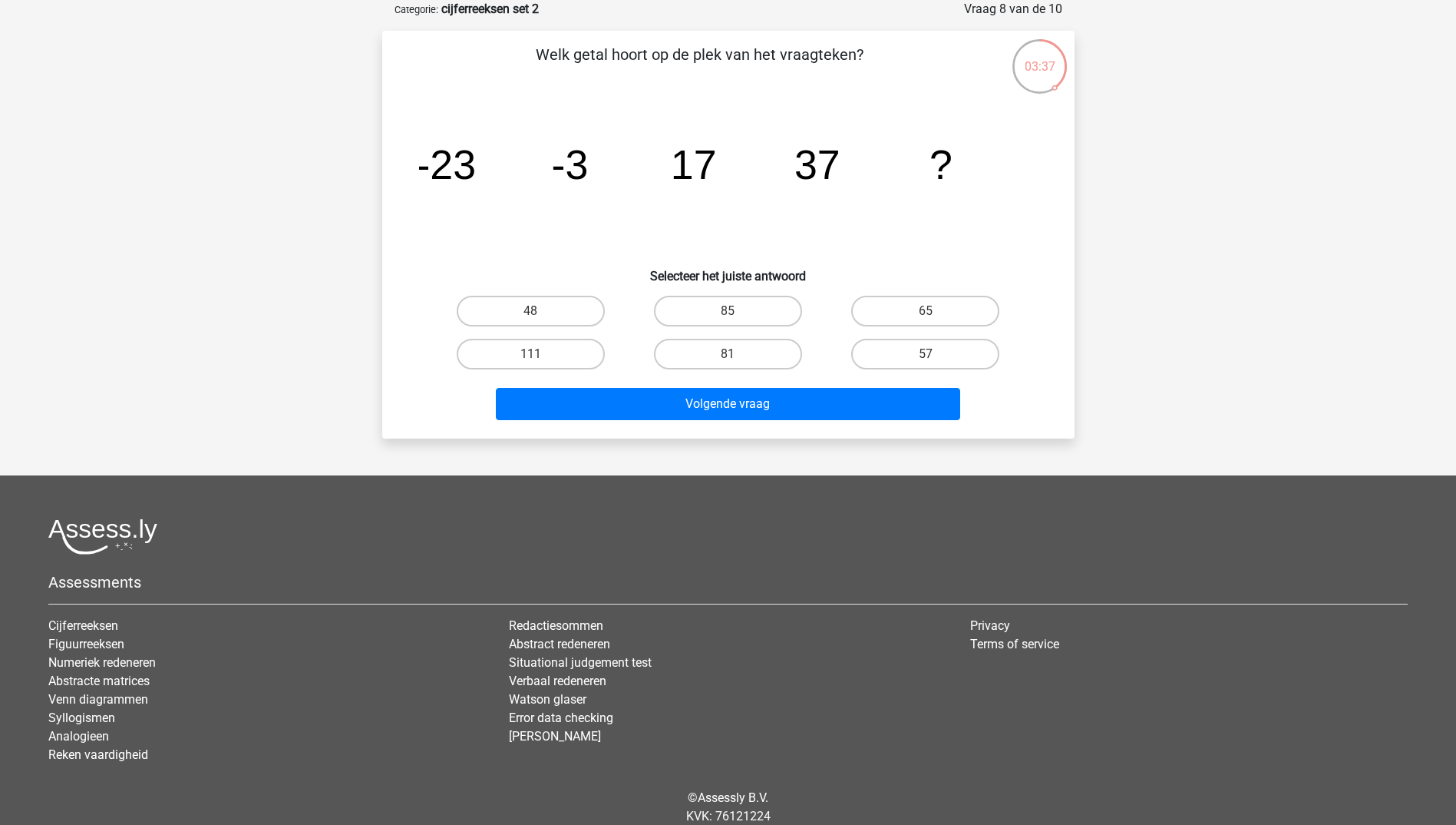
click at [925, 376] on div "Volgende vraag" at bounding box center [728, 401] width 643 height 51
click at [927, 354] on input "57" at bounding box center [930, 359] width 10 height 10
radio input "true"
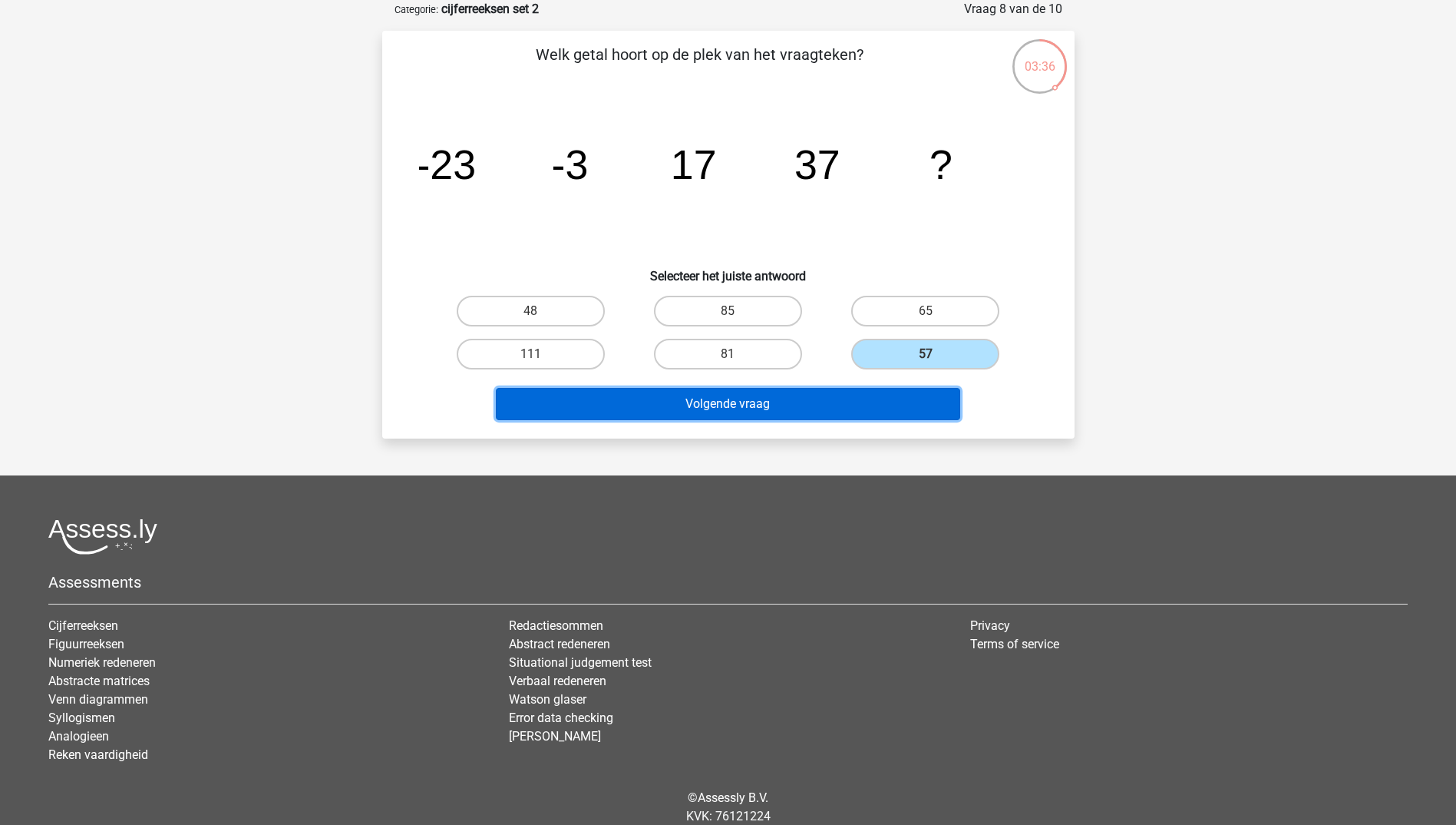
click at [796, 397] on button "Volgende vraag" at bounding box center [728, 404] width 464 height 32
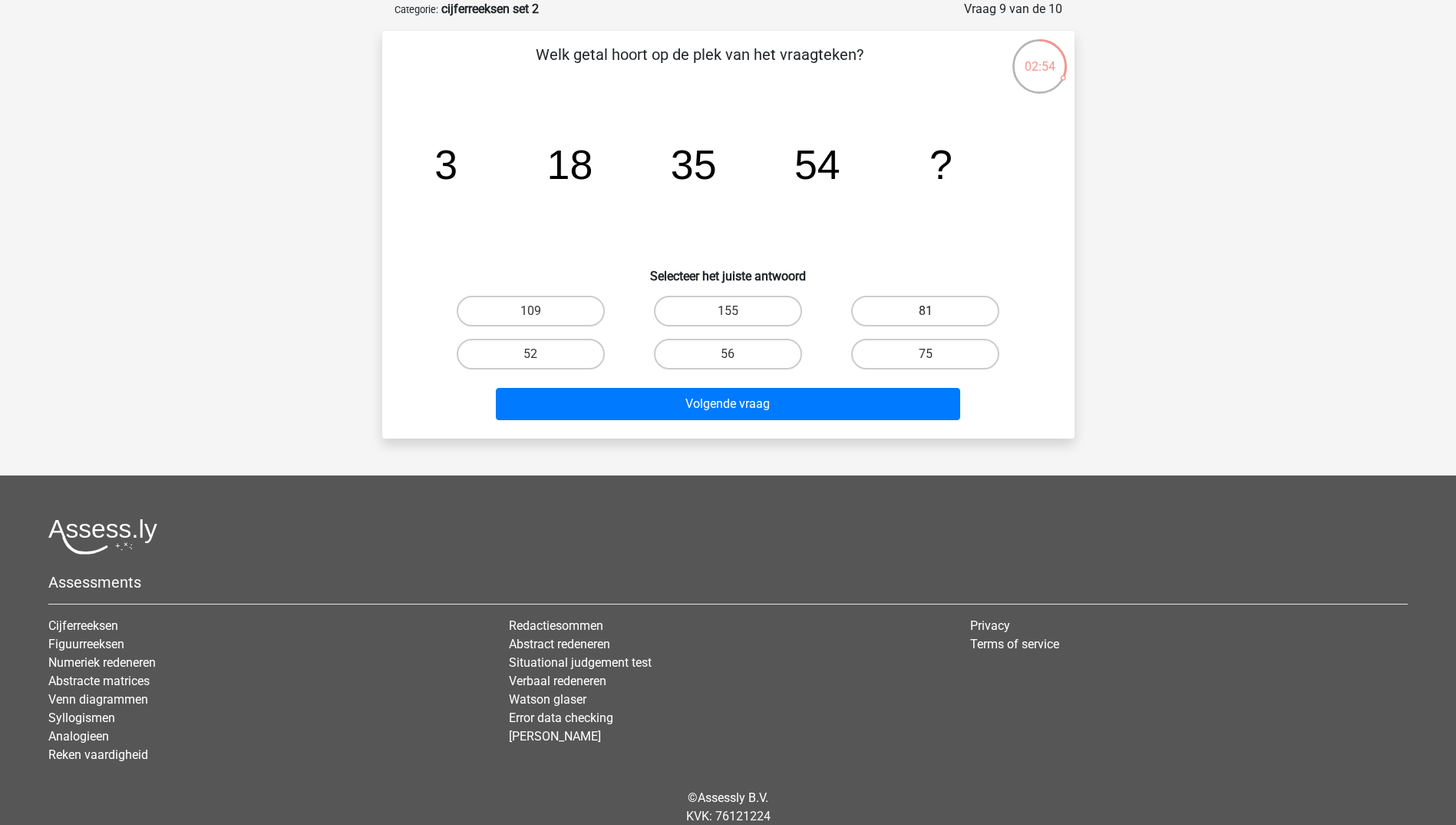
click at [895, 304] on label "81" at bounding box center [925, 311] width 148 height 31
click at [925, 311] on input "81" at bounding box center [930, 316] width 10 height 10
radio input "true"
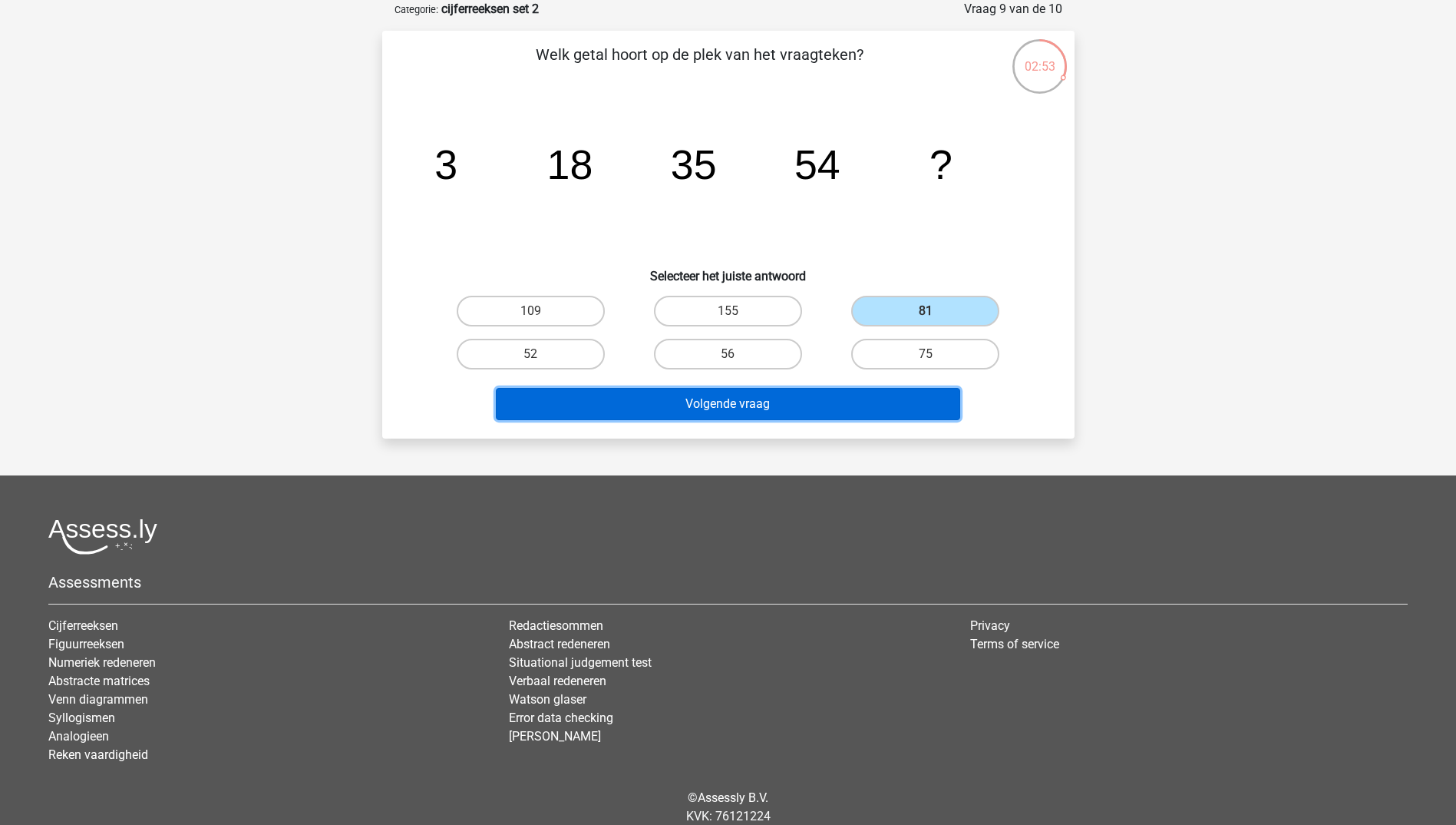
click at [836, 402] on button "Volgende vraag" at bounding box center [728, 404] width 464 height 32
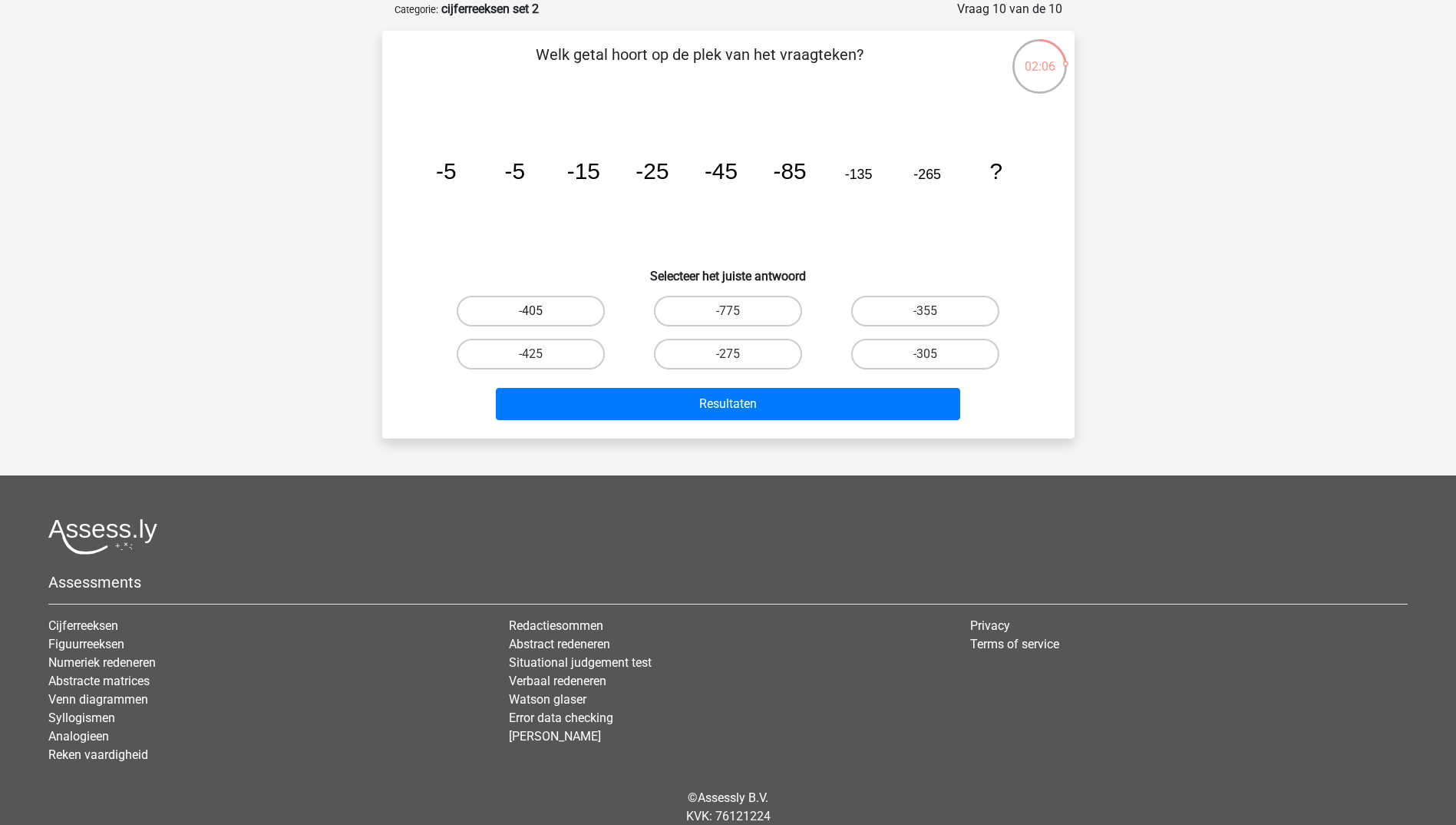
click at [554, 319] on label "-405" at bounding box center [531, 311] width 148 height 31
click at [540, 319] on input "-405" at bounding box center [535, 316] width 10 height 10
radio input "true"
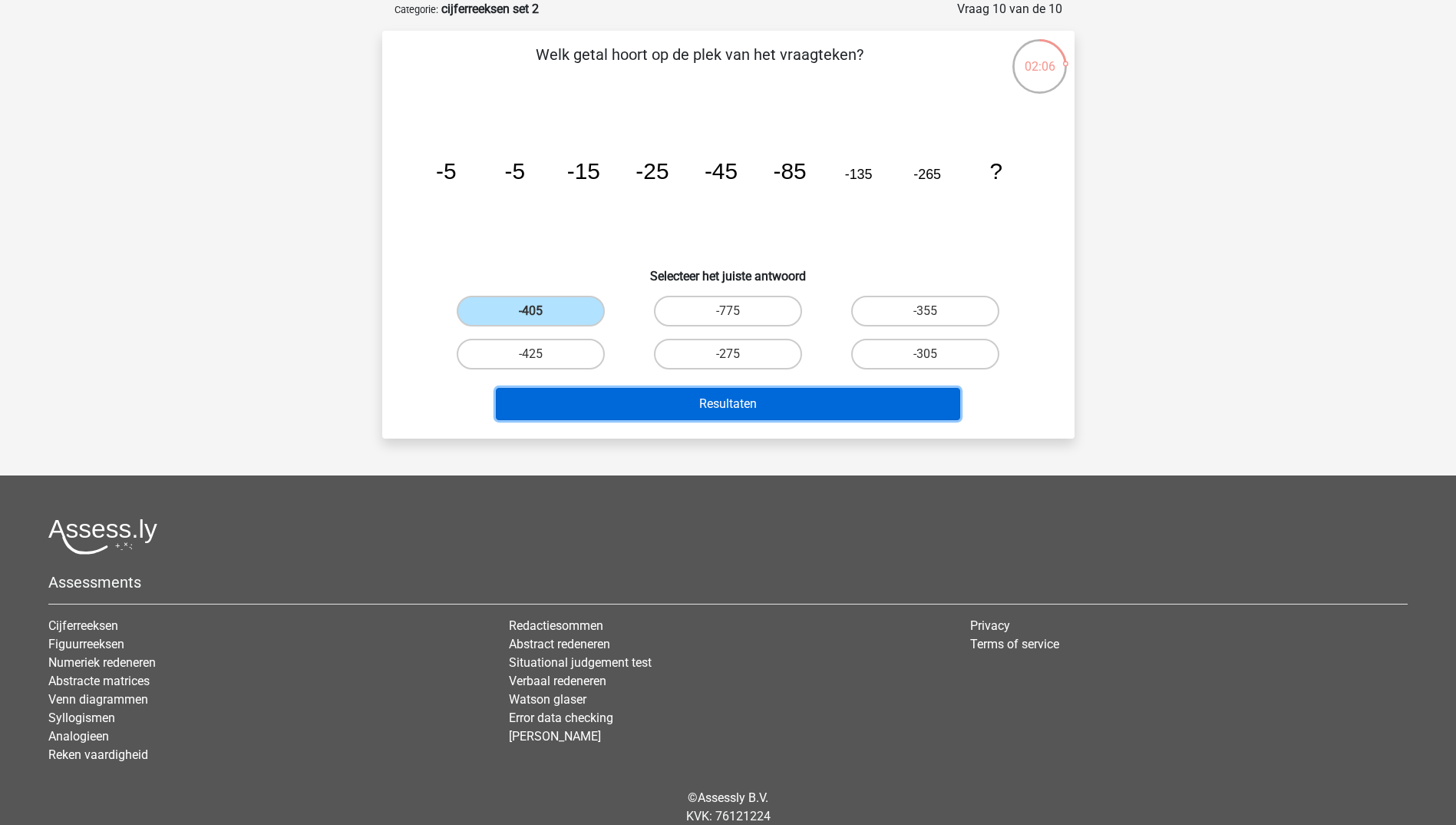
click at [677, 411] on button "Resultaten" at bounding box center [728, 404] width 464 height 32
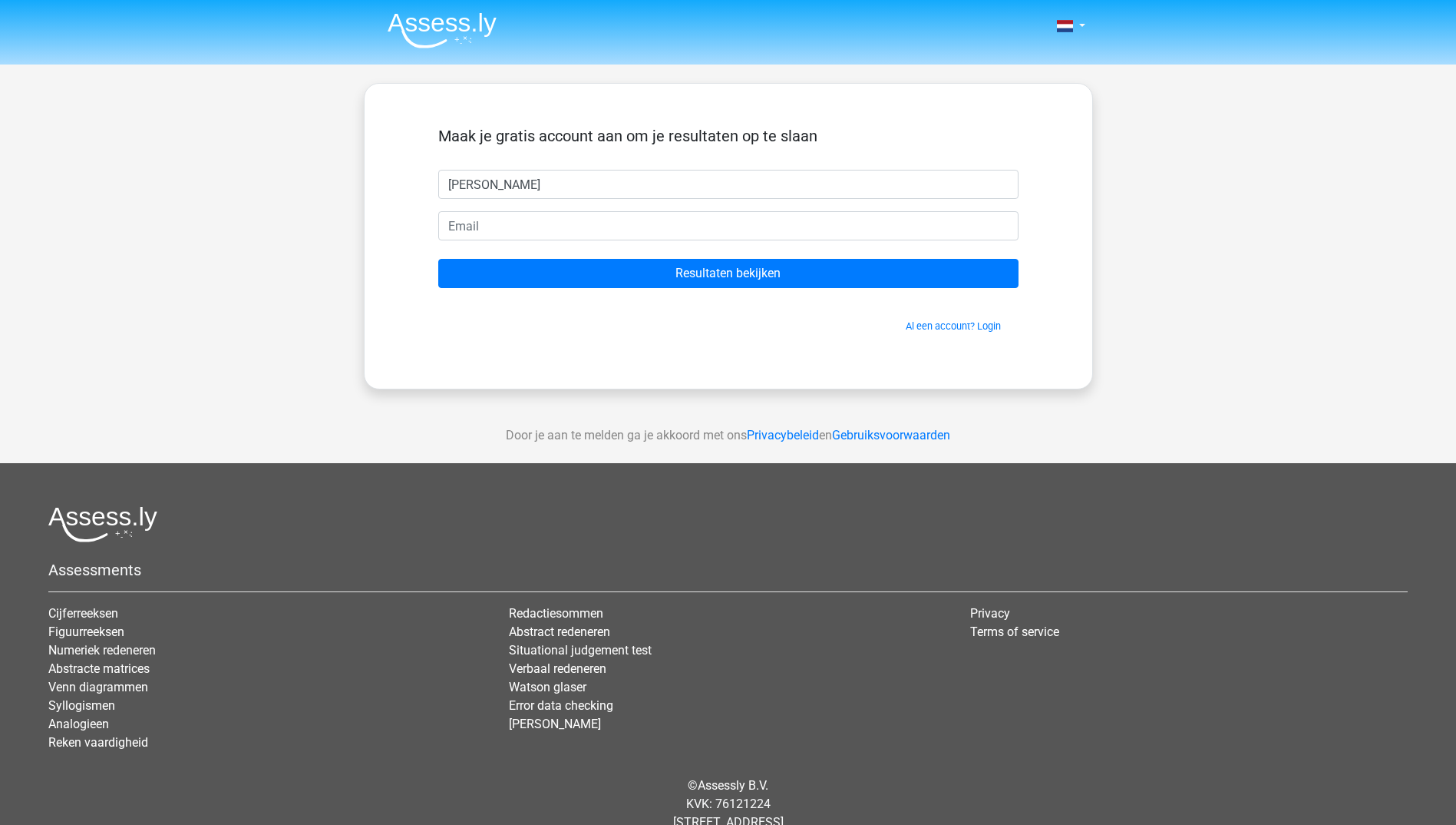
type input "[PERSON_NAME]"
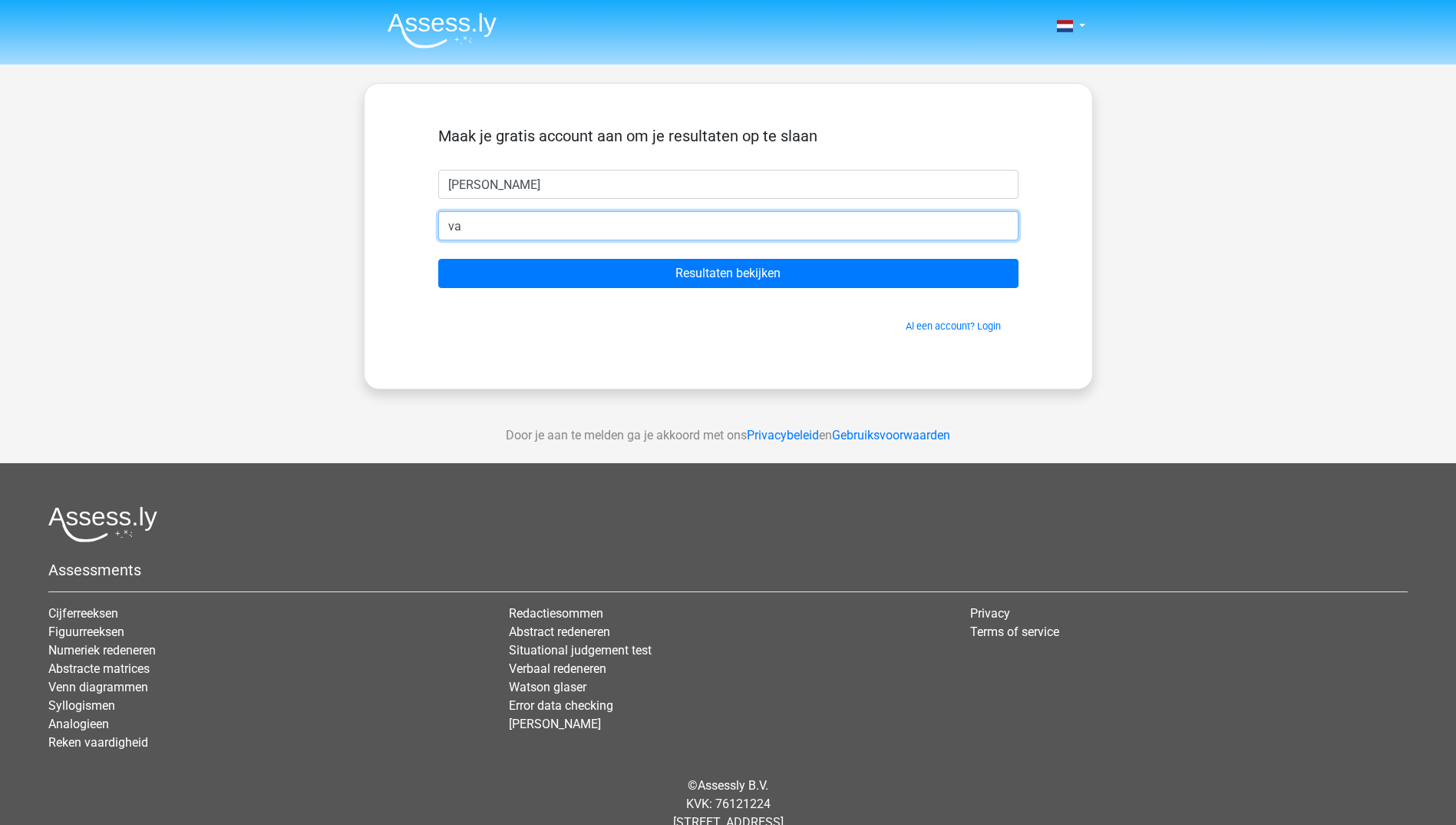
type input "v"
type input "[EMAIL_ADDRESS][DOMAIN_NAME]"
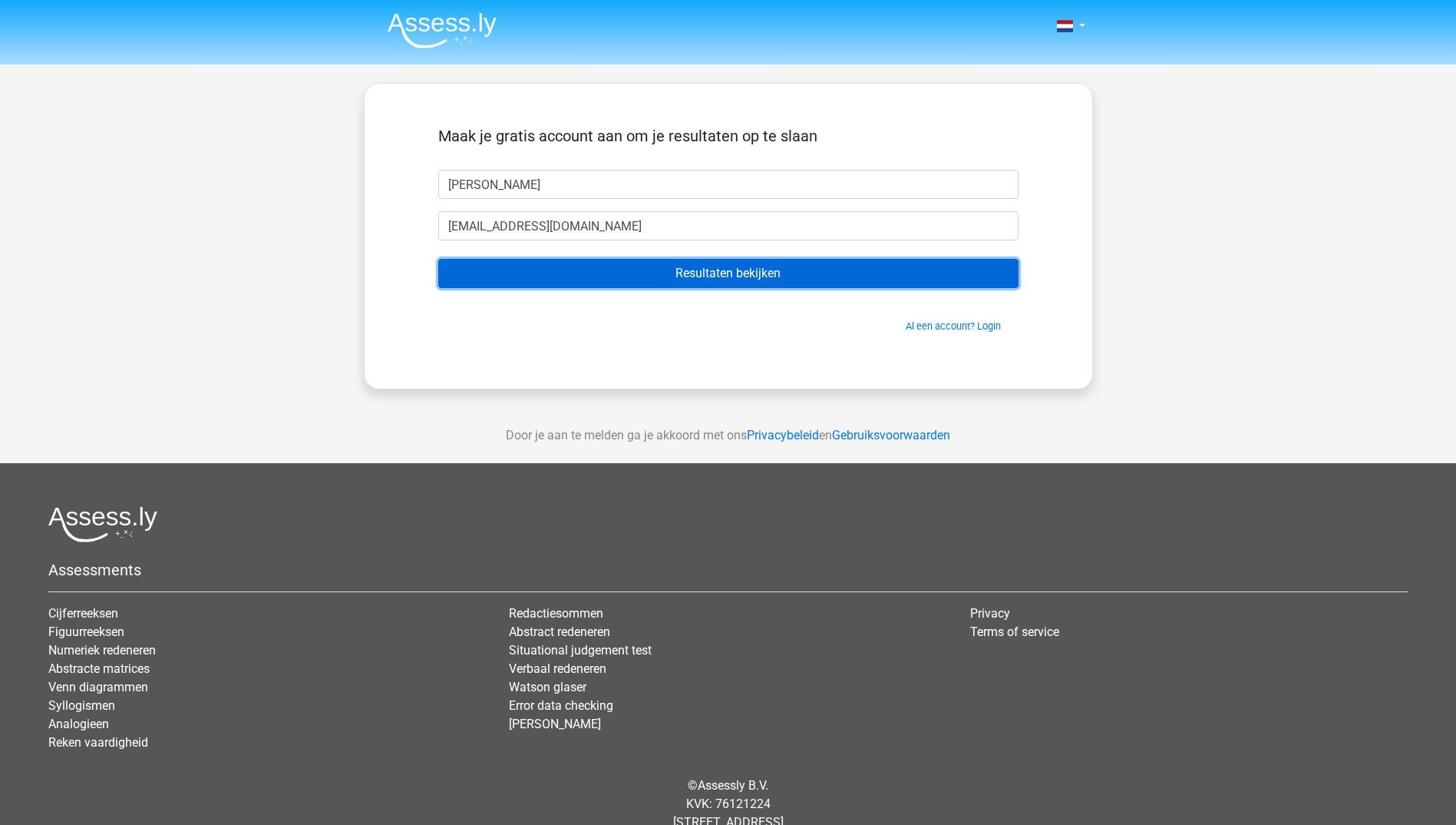
click at [673, 285] on input "Resultaten bekijken" at bounding box center [729, 272] width 581 height 29
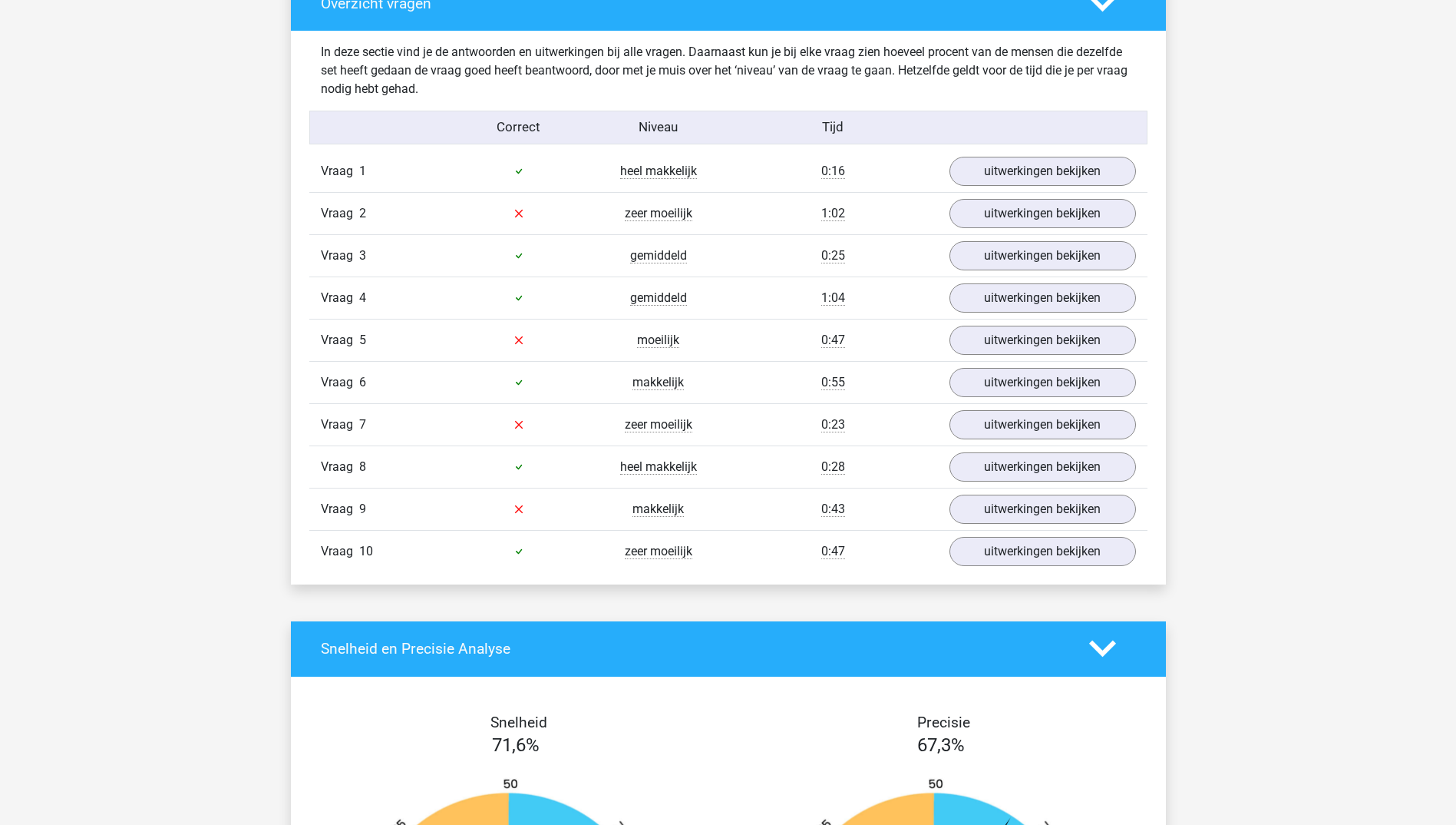
scroll to position [1152, 0]
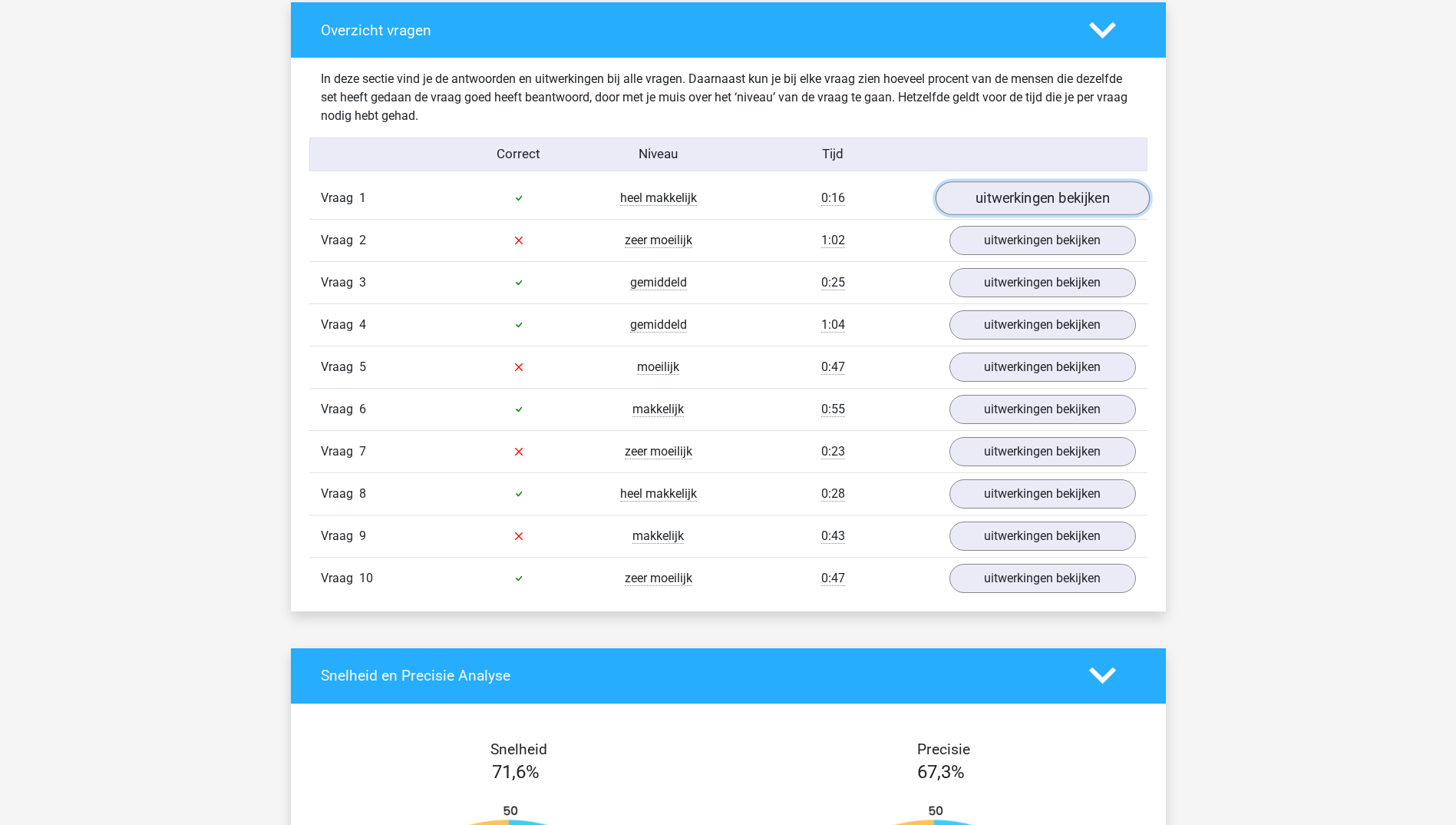
click at [1017, 194] on link "uitwerkingen bekijken" at bounding box center [1042, 198] width 214 height 34
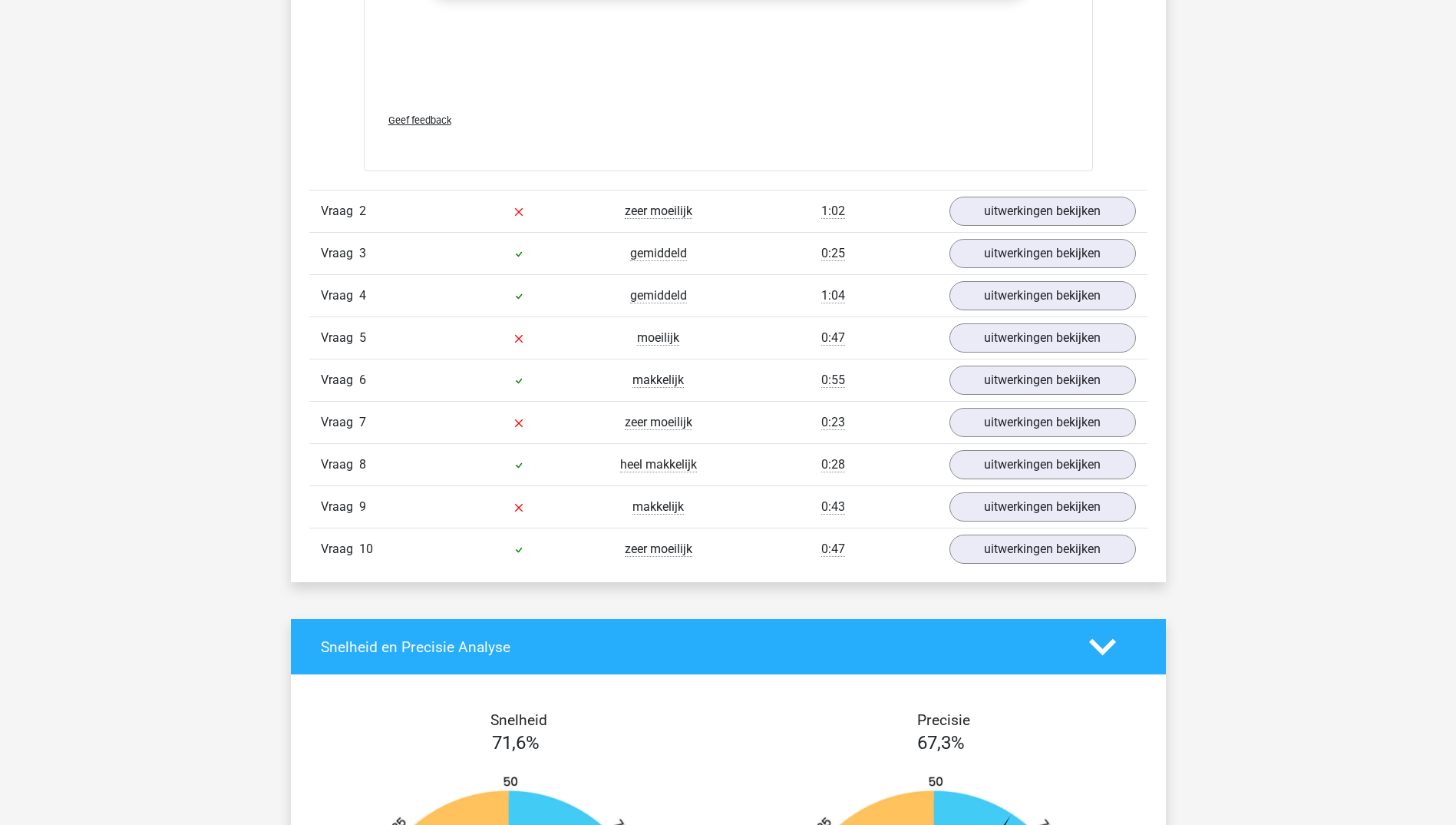
scroll to position [2150, 0]
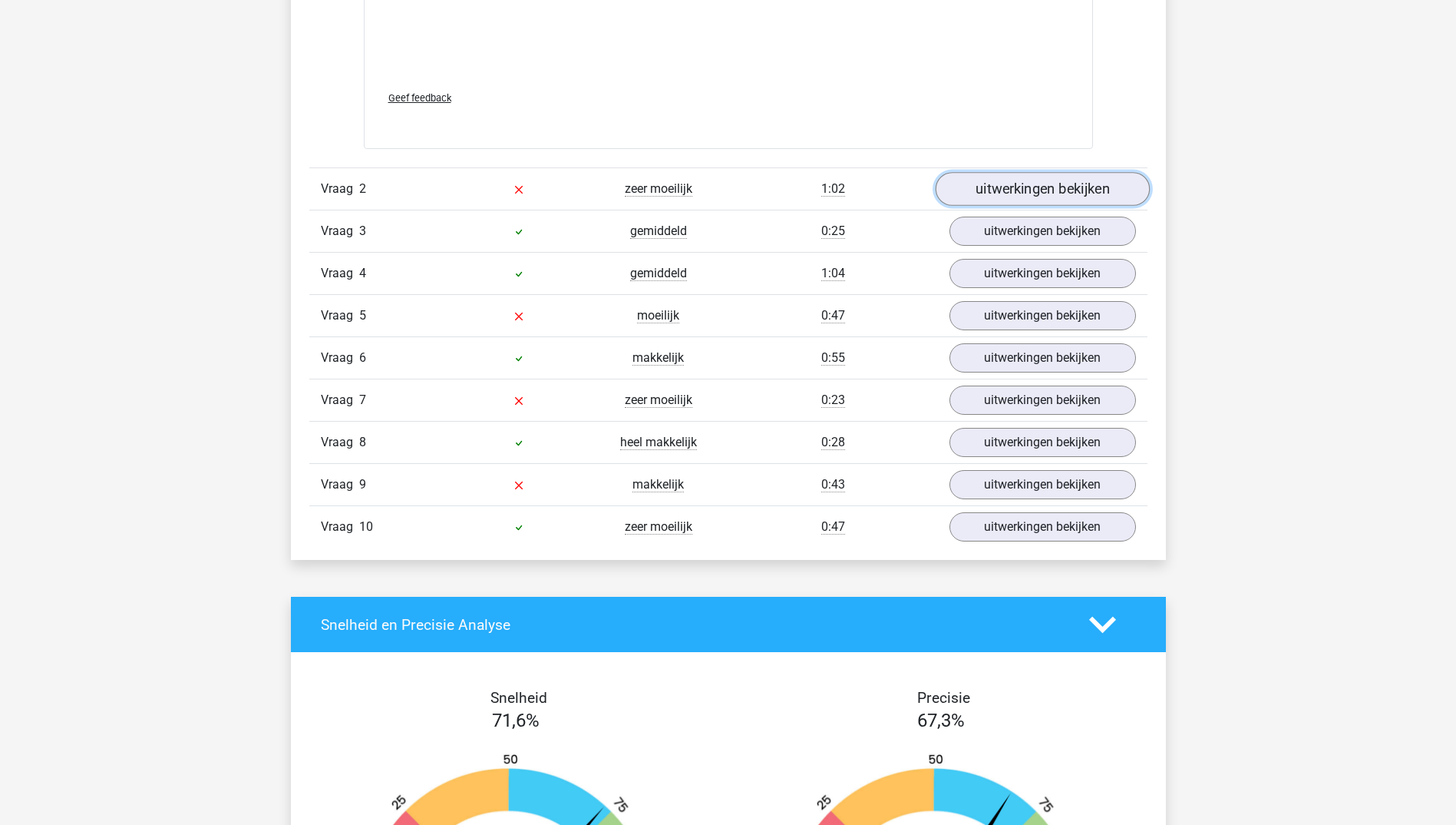
click at [1036, 198] on link "uitwerkingen bekijken" at bounding box center [1042, 190] width 214 height 34
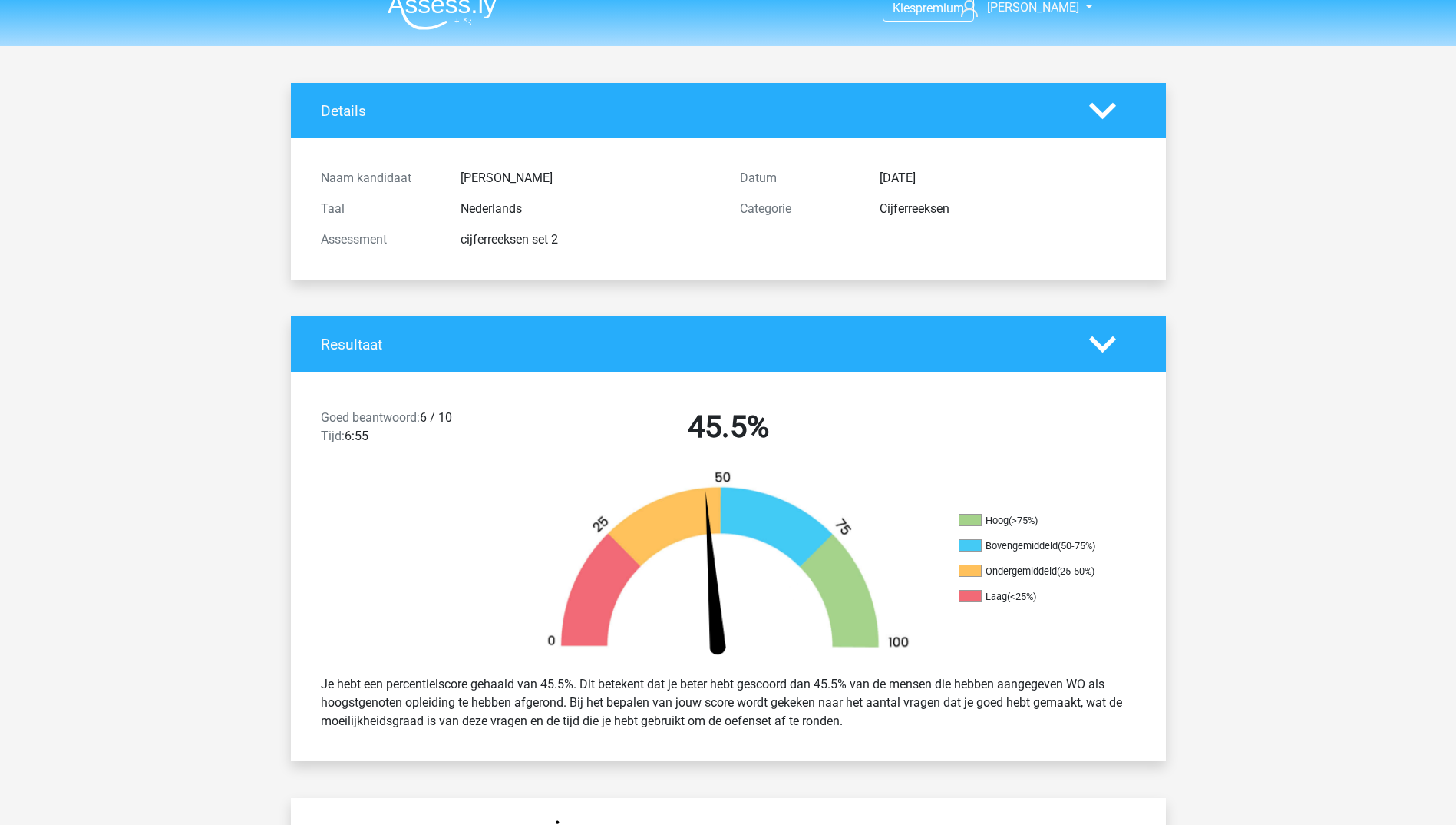
scroll to position [0, 0]
